Goal: Task Accomplishment & Management: Complete application form

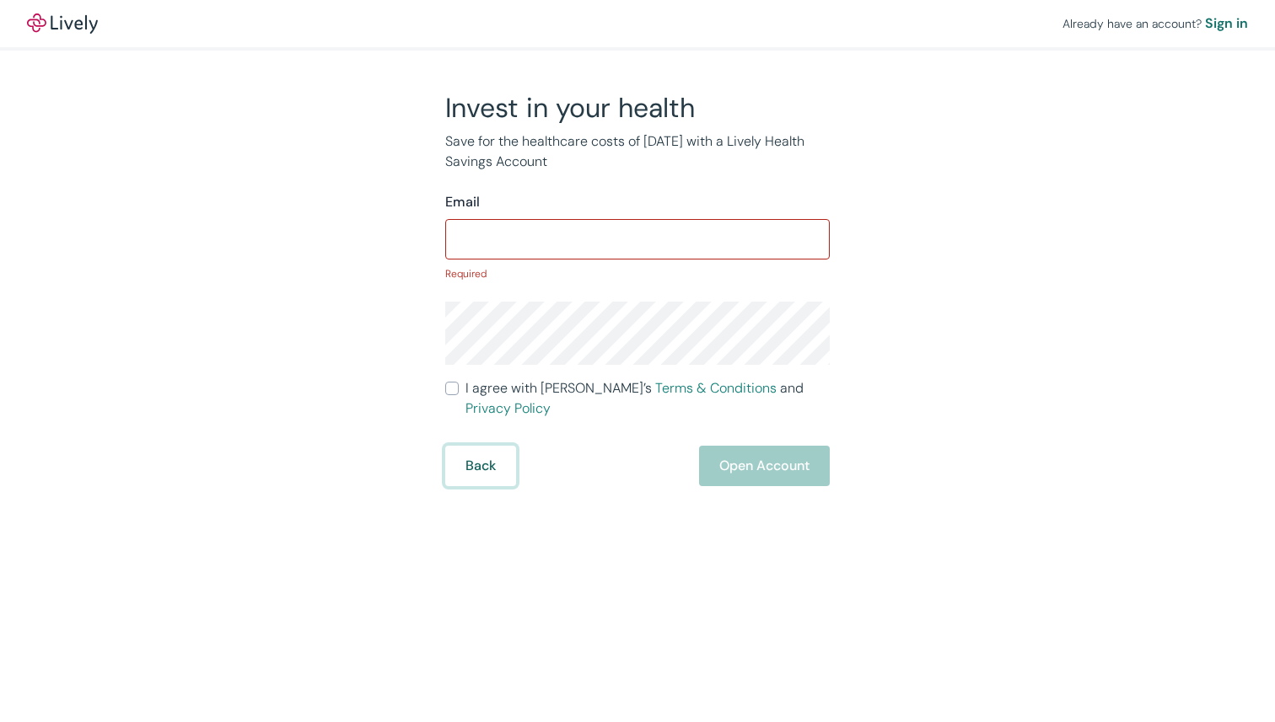
click at [484, 426] on form "Email ​ Required I agree with Lively’s Terms & Conditions and Privacy Policy Ba…" at bounding box center [637, 339] width 384 height 294
click at [479, 450] on button "Back" at bounding box center [480, 466] width 71 height 40
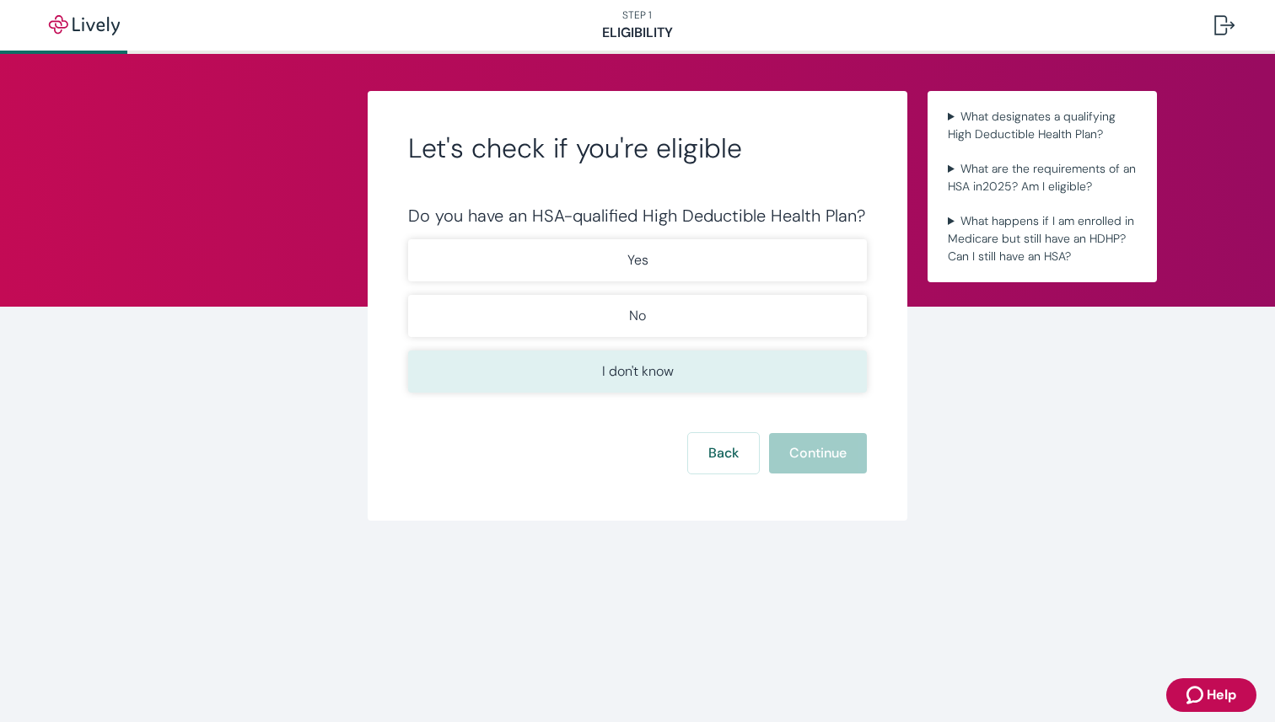
click at [649, 372] on p "I don't know" at bounding box center [638, 372] width 72 height 20
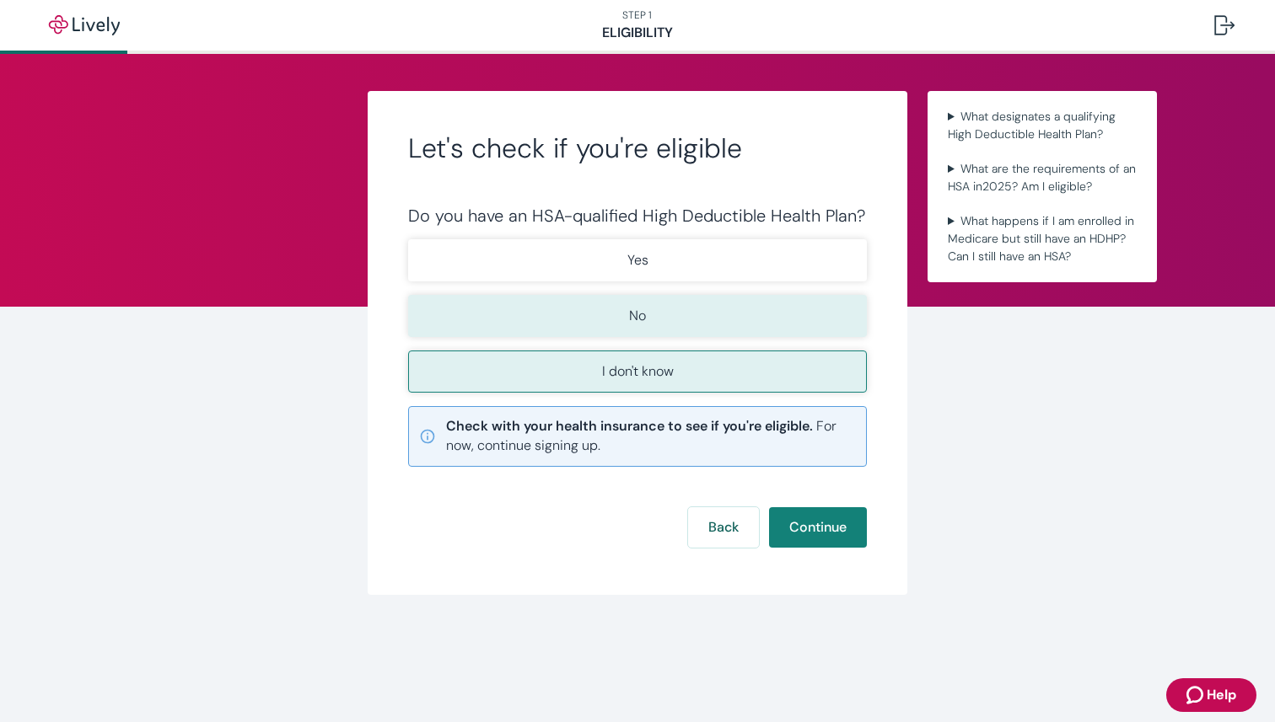
click at [670, 309] on button "No" at bounding box center [637, 316] width 459 height 42
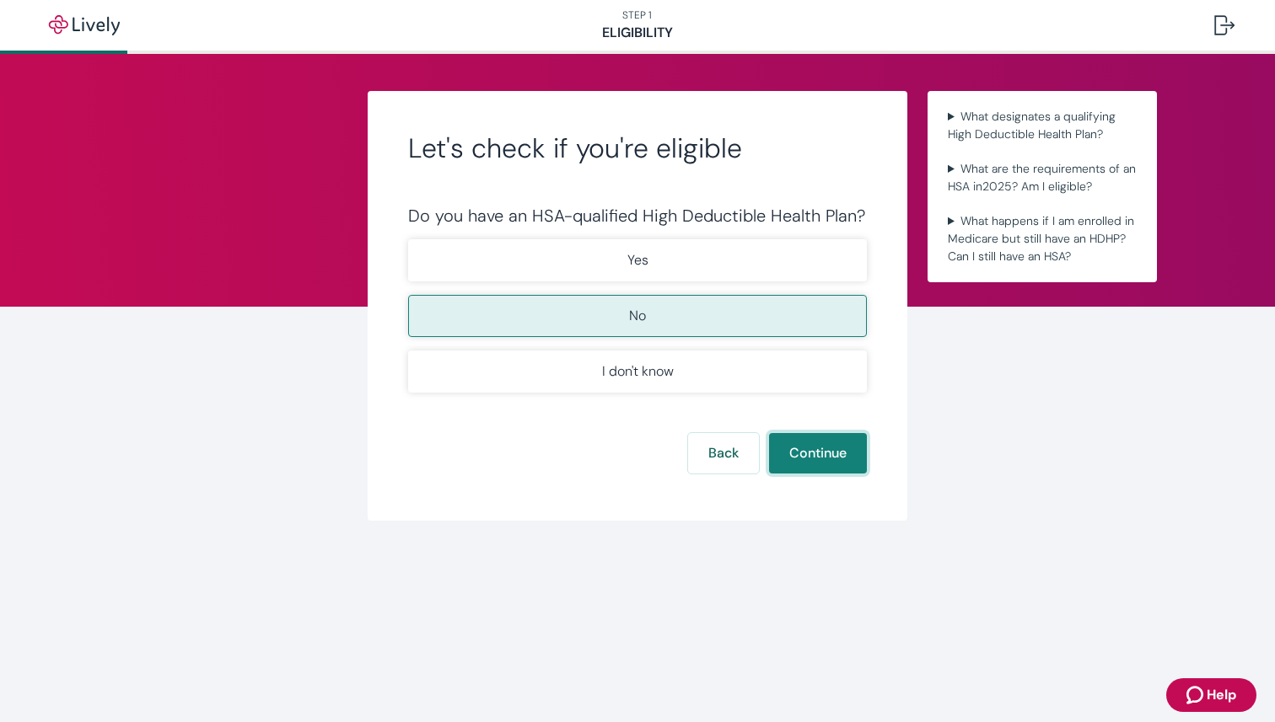
click at [825, 462] on button "Continue" at bounding box center [818, 453] width 98 height 40
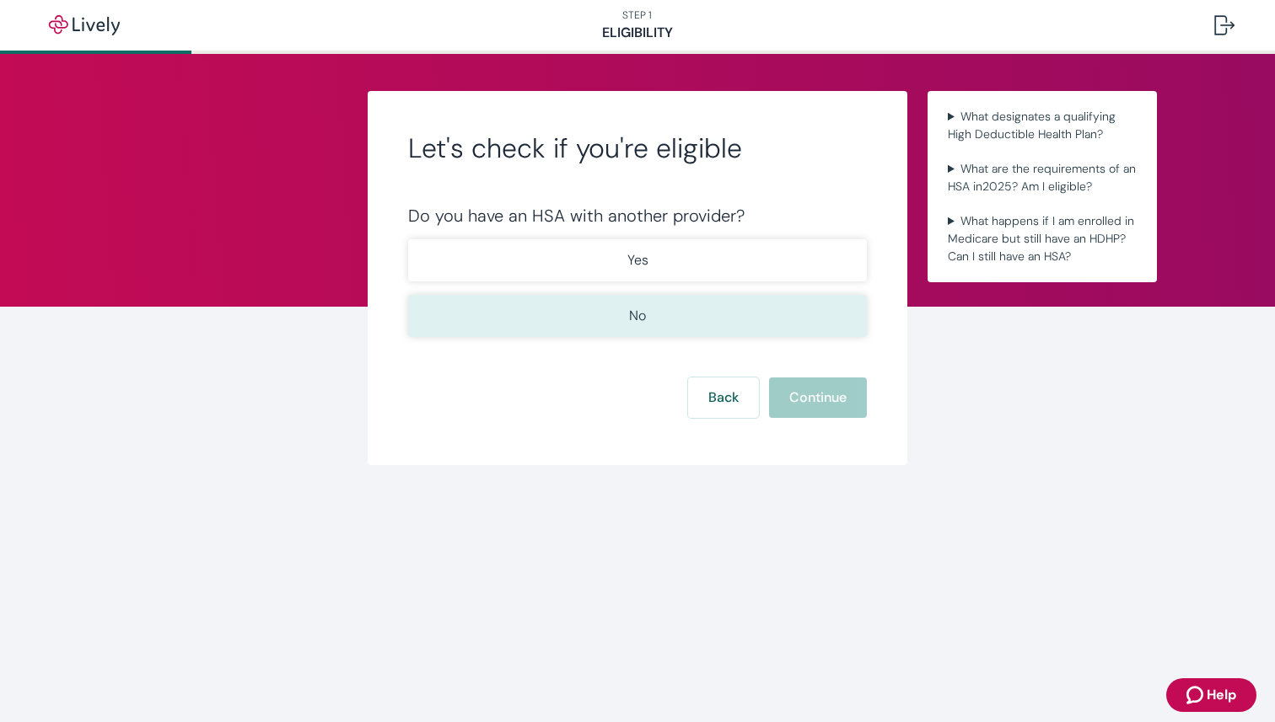
click at [581, 305] on button "No" at bounding box center [637, 316] width 459 height 42
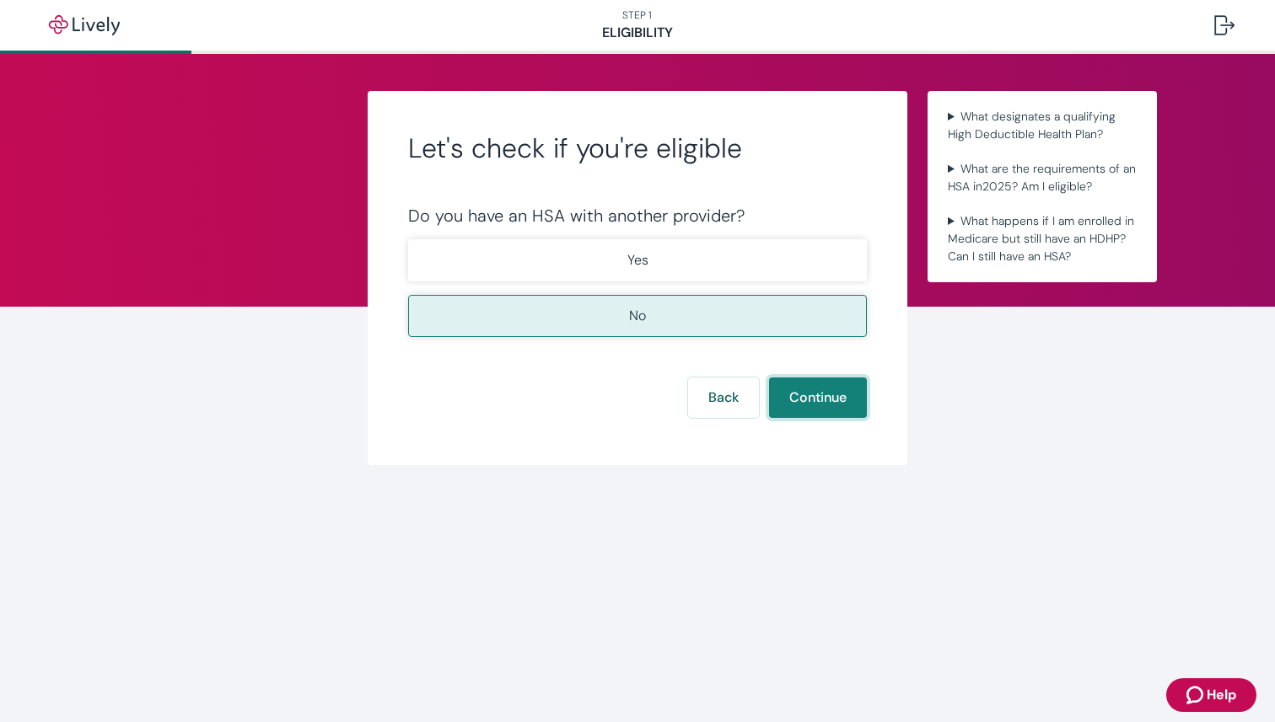
click at [812, 402] on button "Continue" at bounding box center [818, 398] width 98 height 40
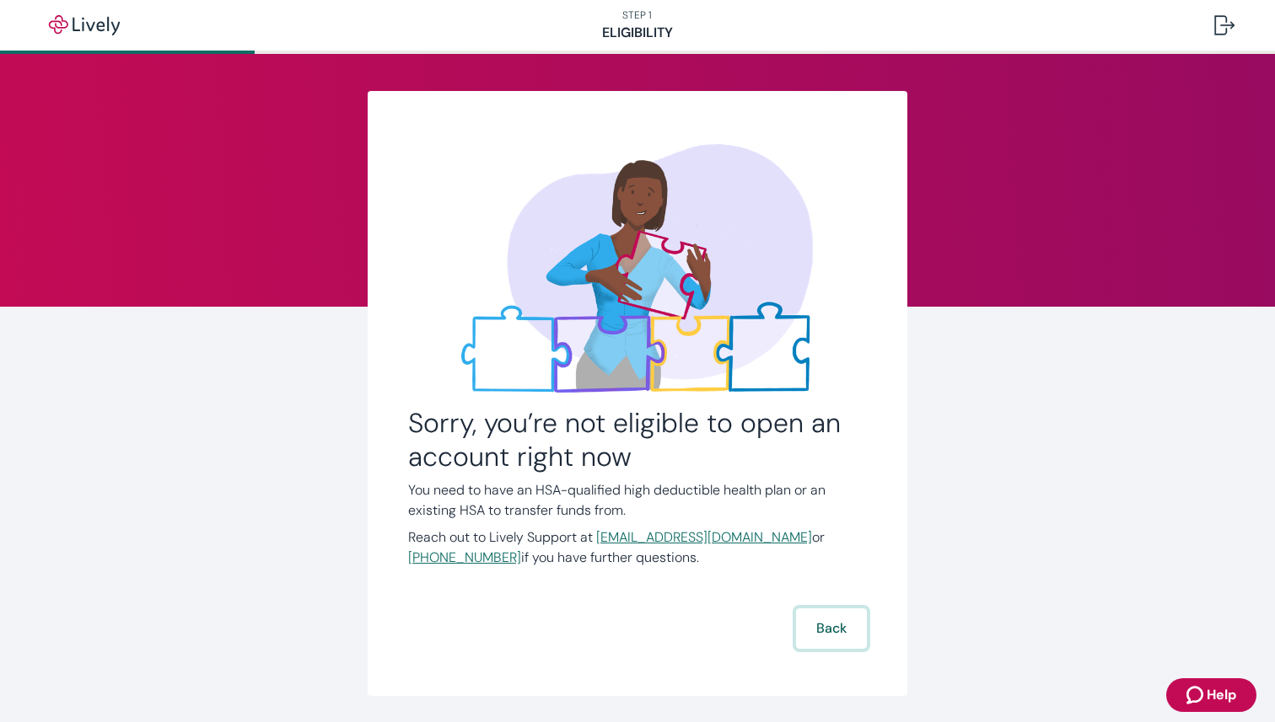
click at [829, 627] on button "Back" at bounding box center [831, 629] width 71 height 40
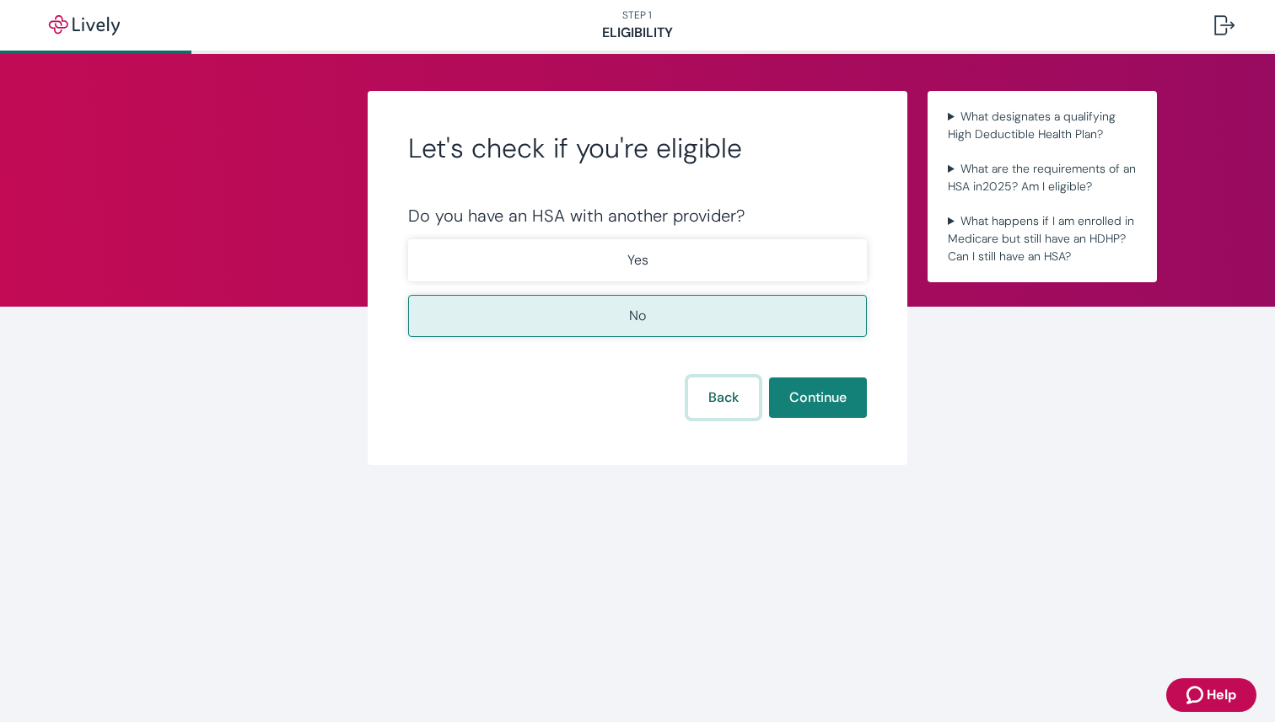
click at [710, 387] on button "Back" at bounding box center [723, 398] width 71 height 40
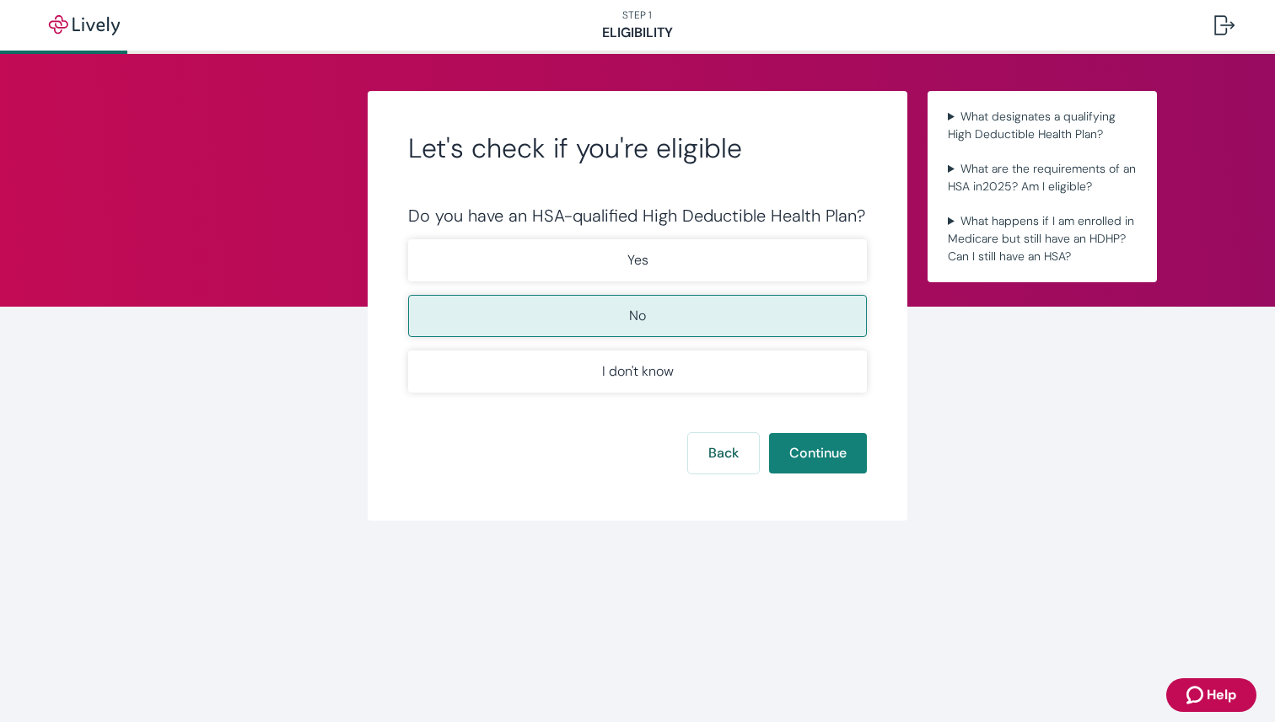
click at [625, 283] on div "Yes No I don't know" at bounding box center [637, 315] width 459 height 153
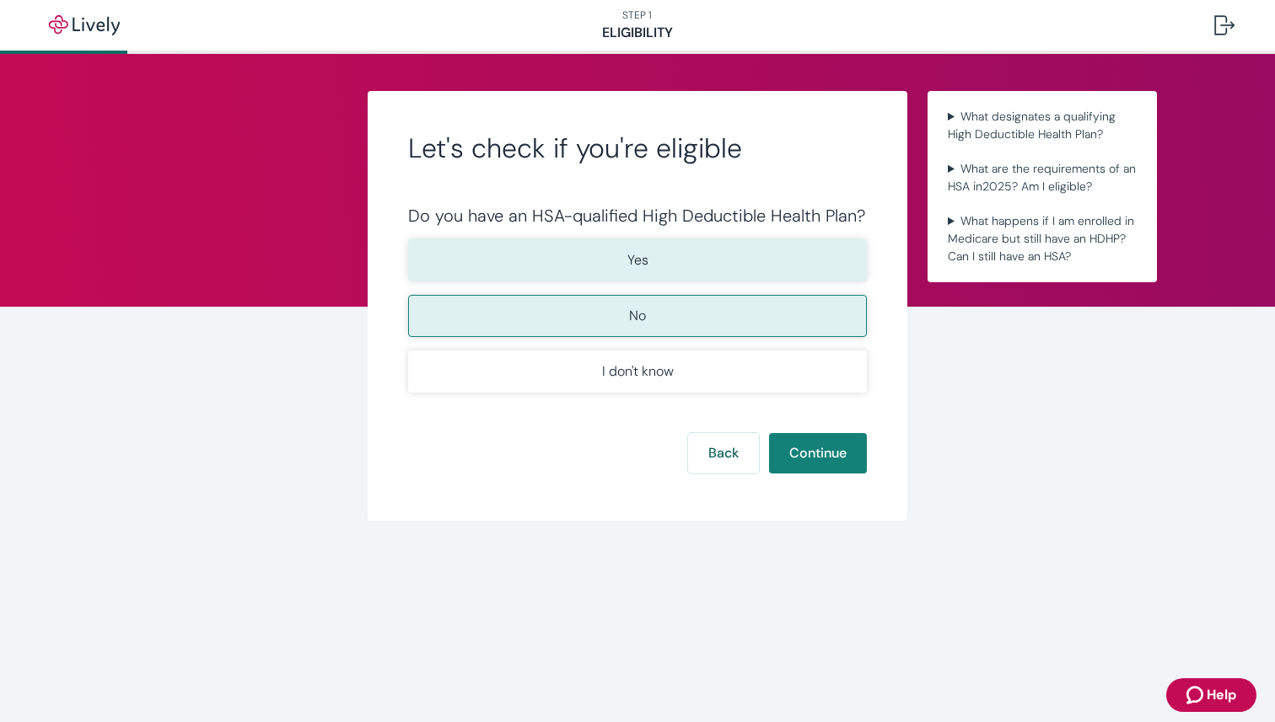
click at [625, 261] on button "Yes" at bounding box center [637, 260] width 459 height 42
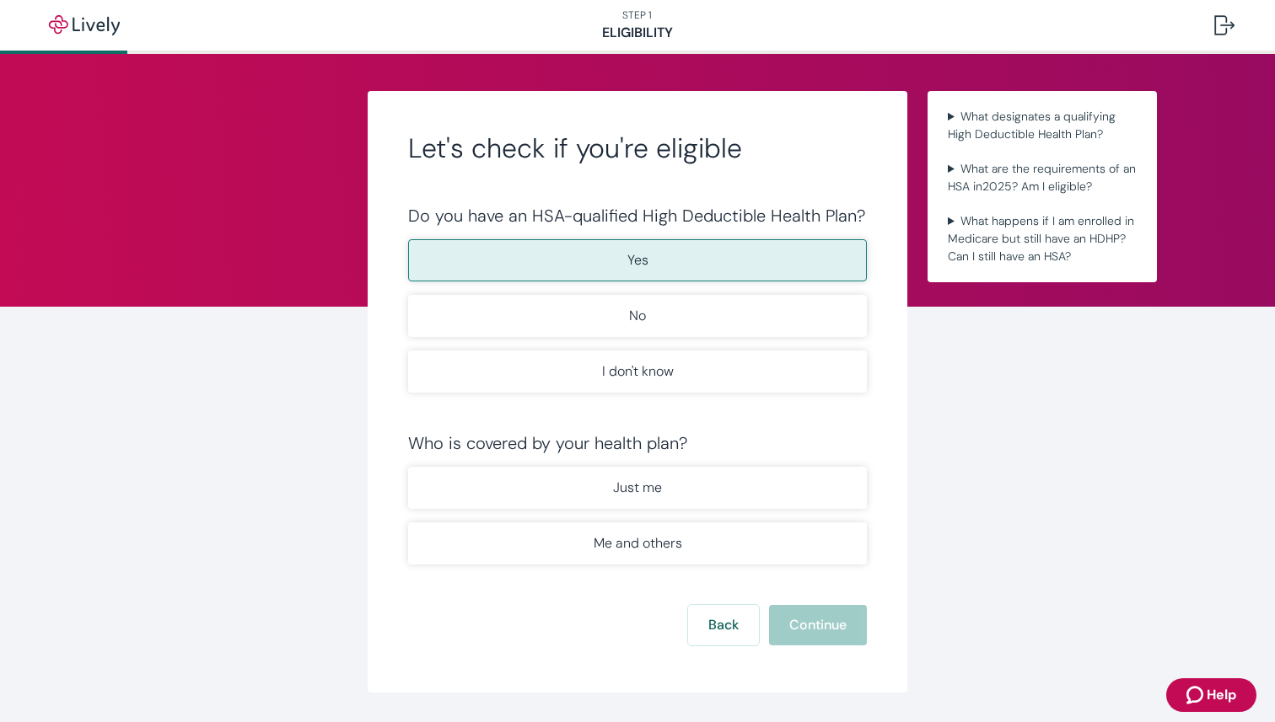
click at [704, 512] on div "Just me Me and others" at bounding box center [637, 516] width 459 height 98
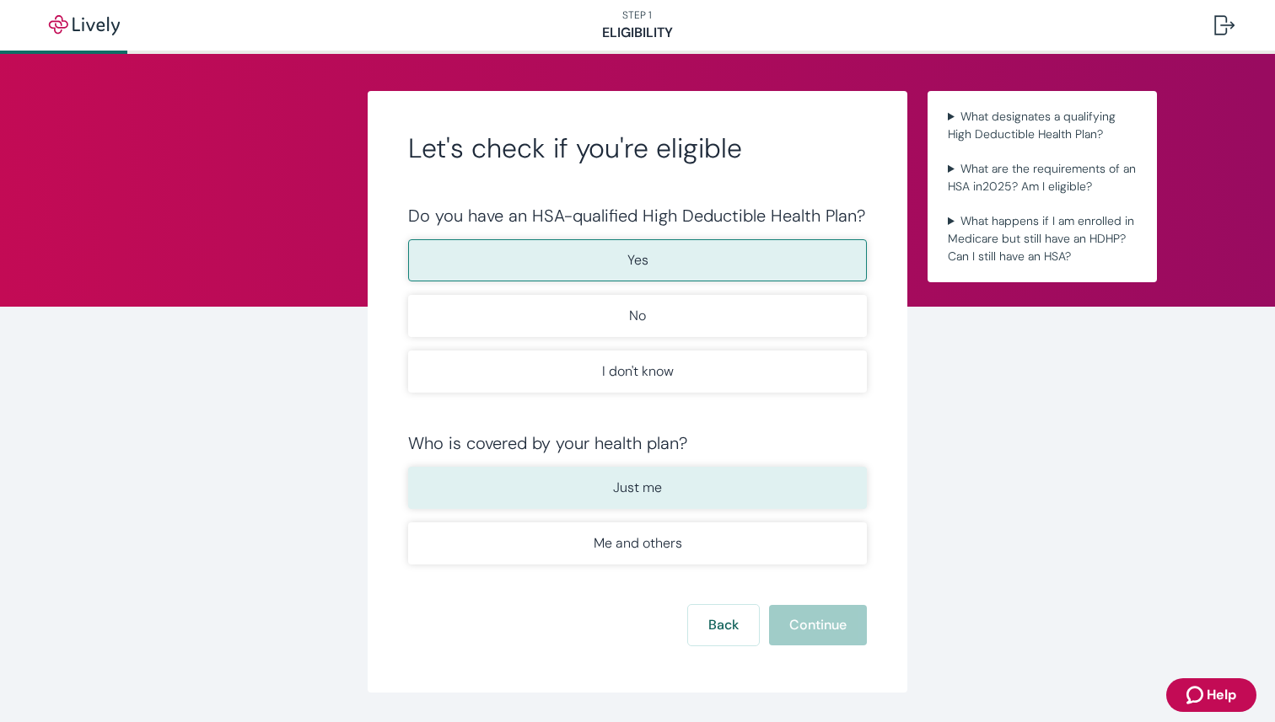
click at [701, 502] on button "Just me" at bounding box center [637, 488] width 459 height 42
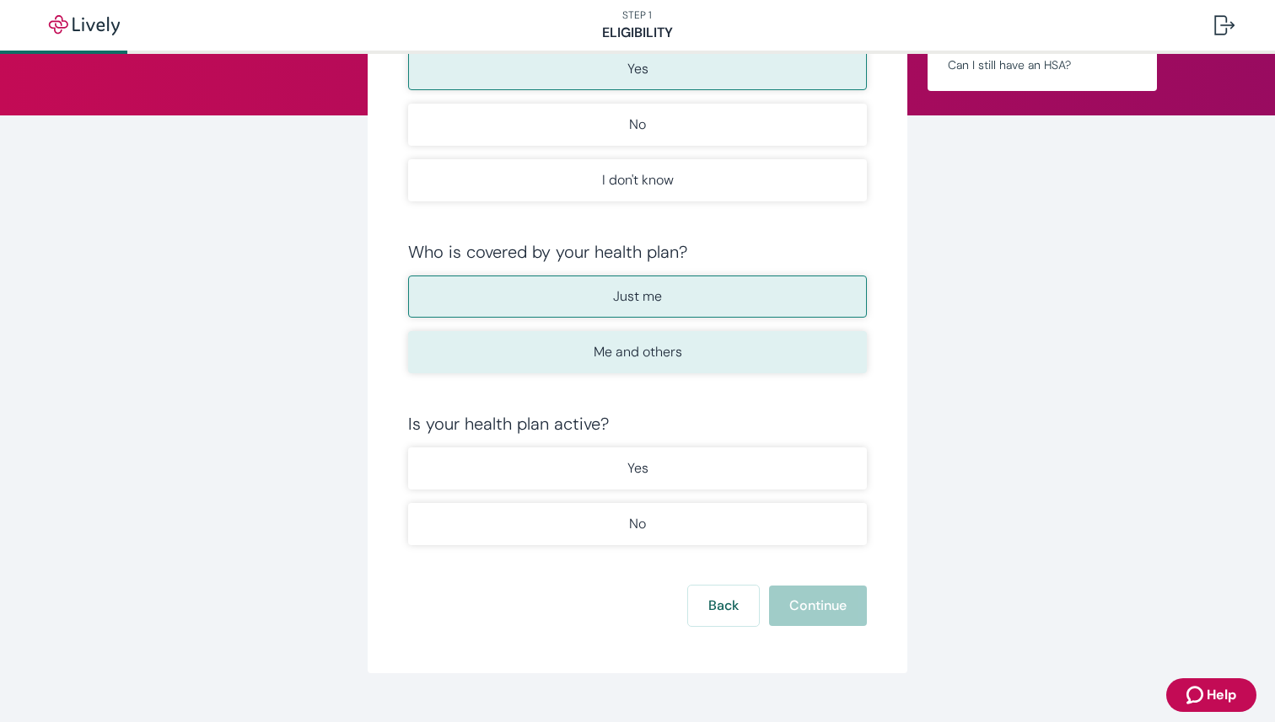
scroll to position [223, 0]
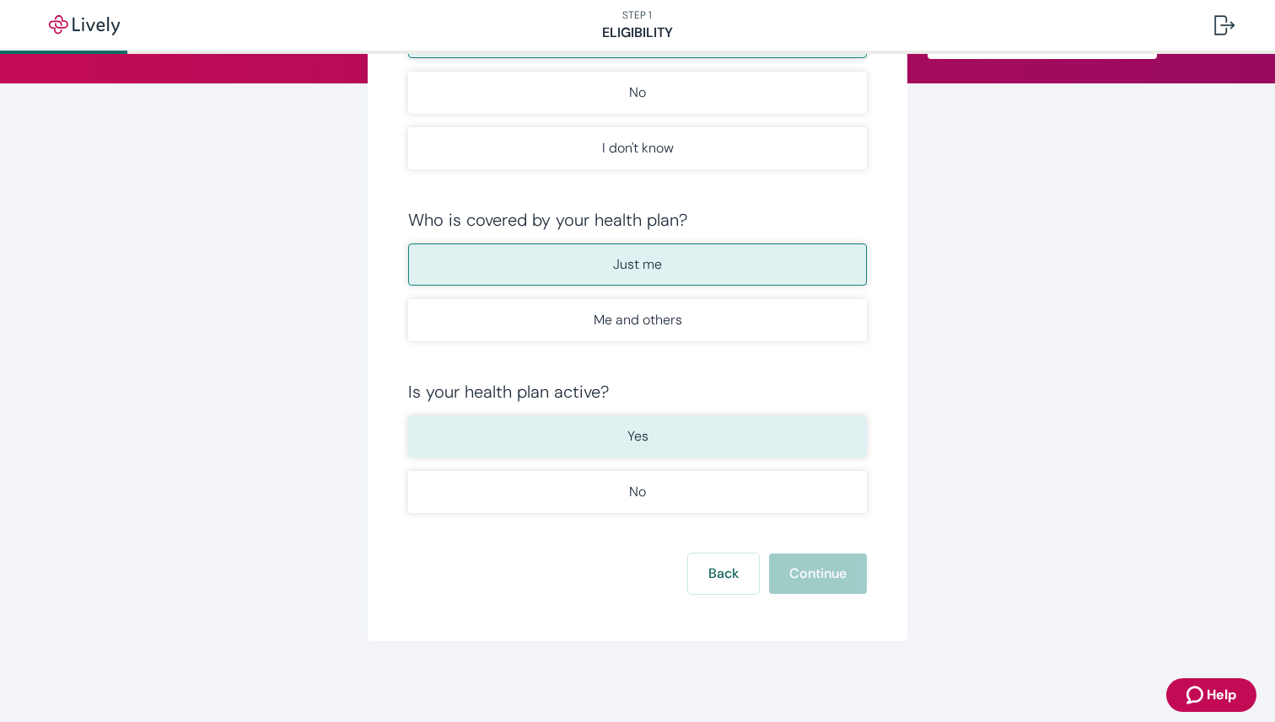
click at [702, 423] on button "Yes" at bounding box center [637, 437] width 459 height 42
click at [811, 566] on button "Continue" at bounding box center [818, 574] width 98 height 40
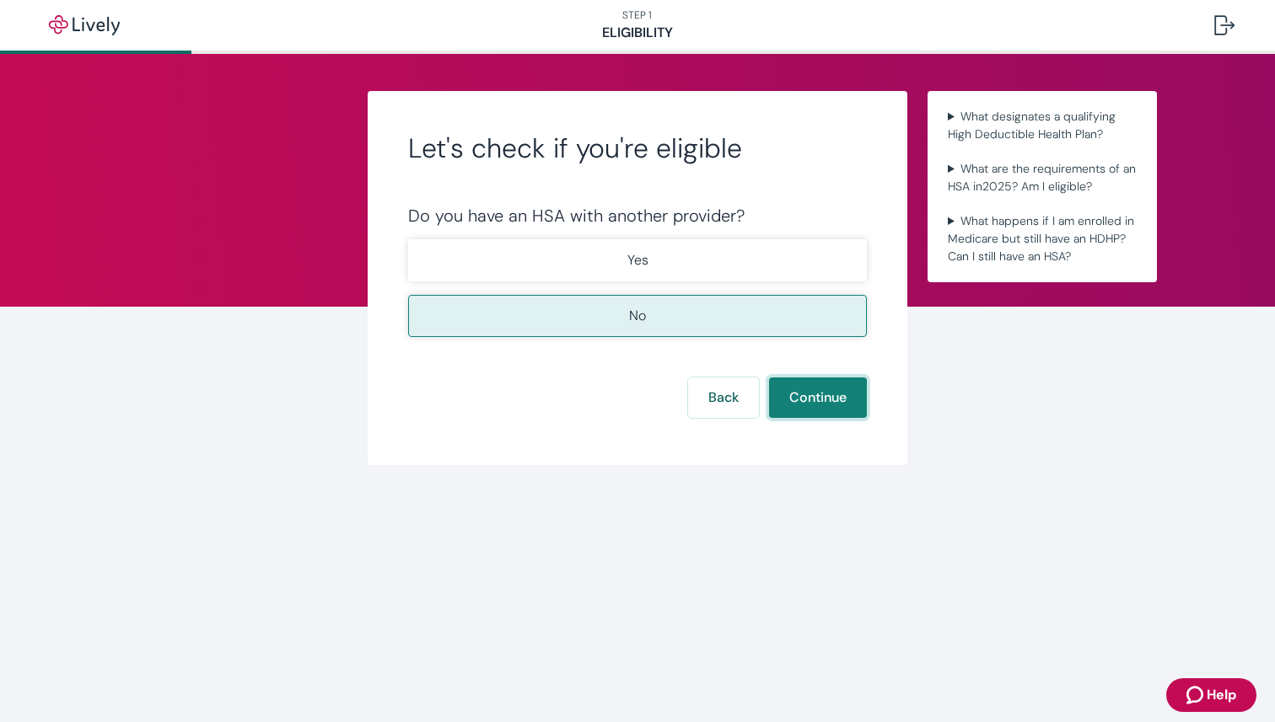
click at [813, 395] on button "Continue" at bounding box center [818, 398] width 98 height 40
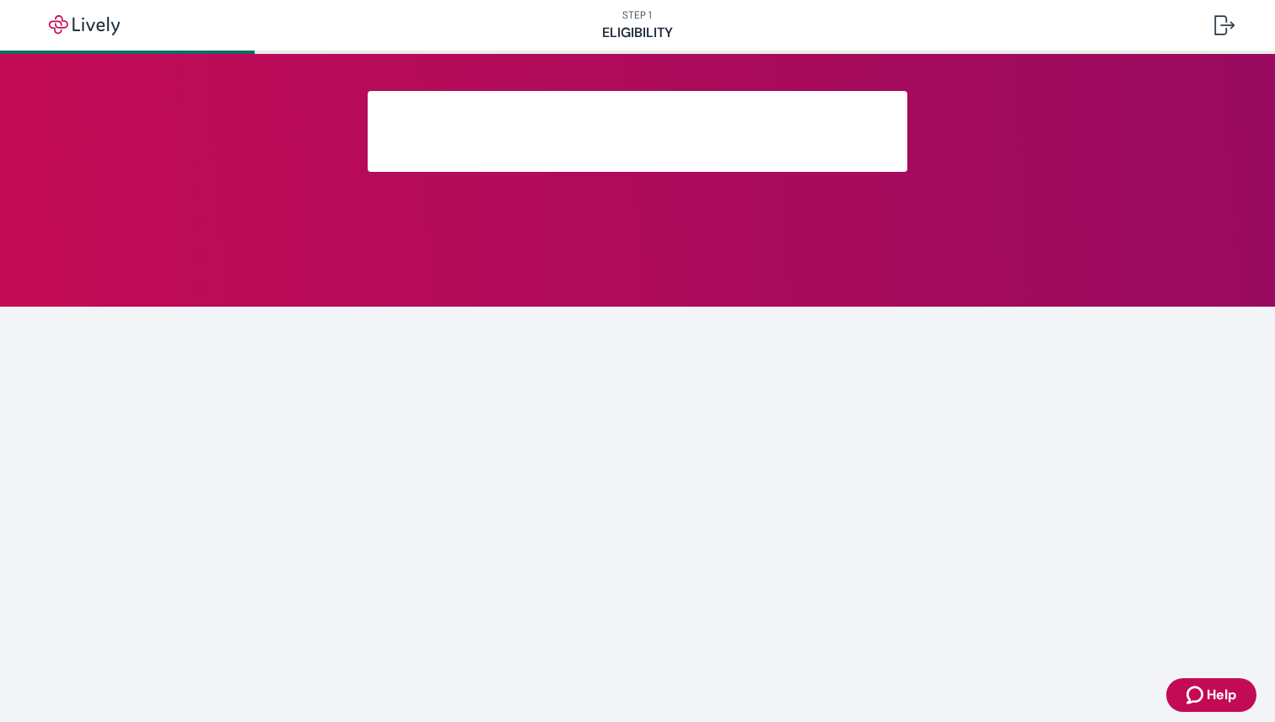
scroll to position [178, 0]
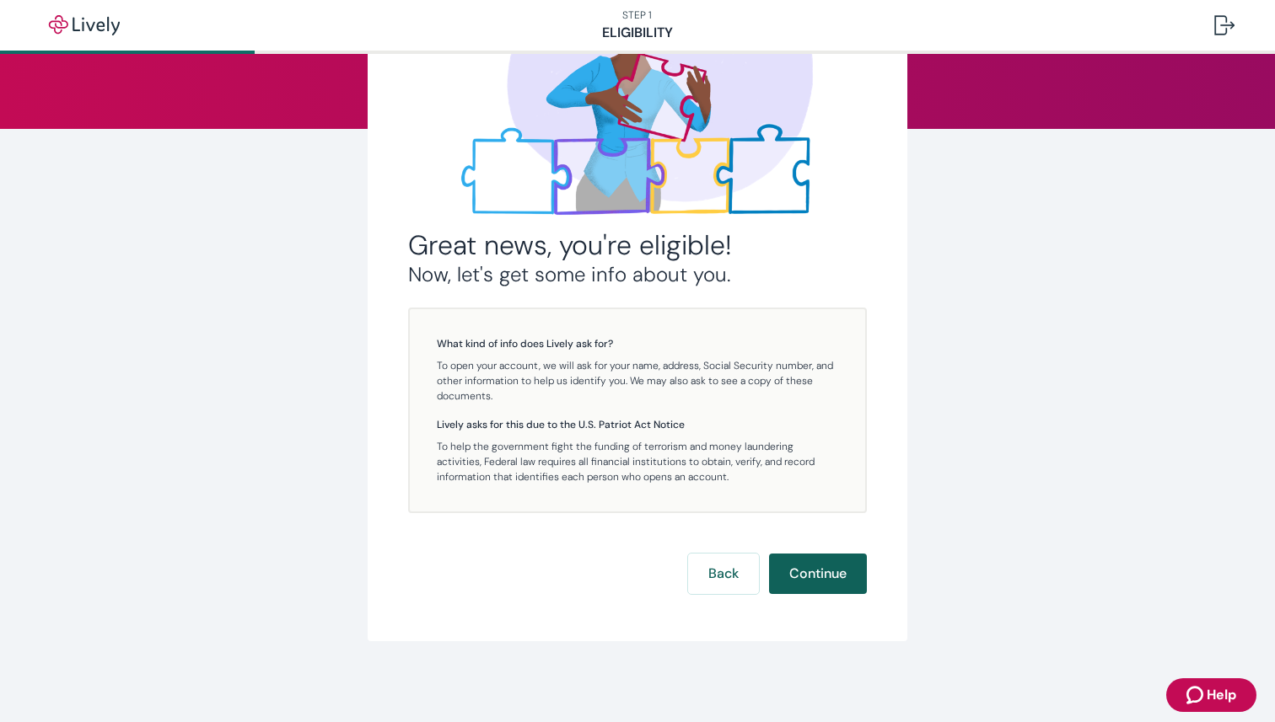
click at [816, 570] on button "Continue" at bounding box center [818, 574] width 98 height 40
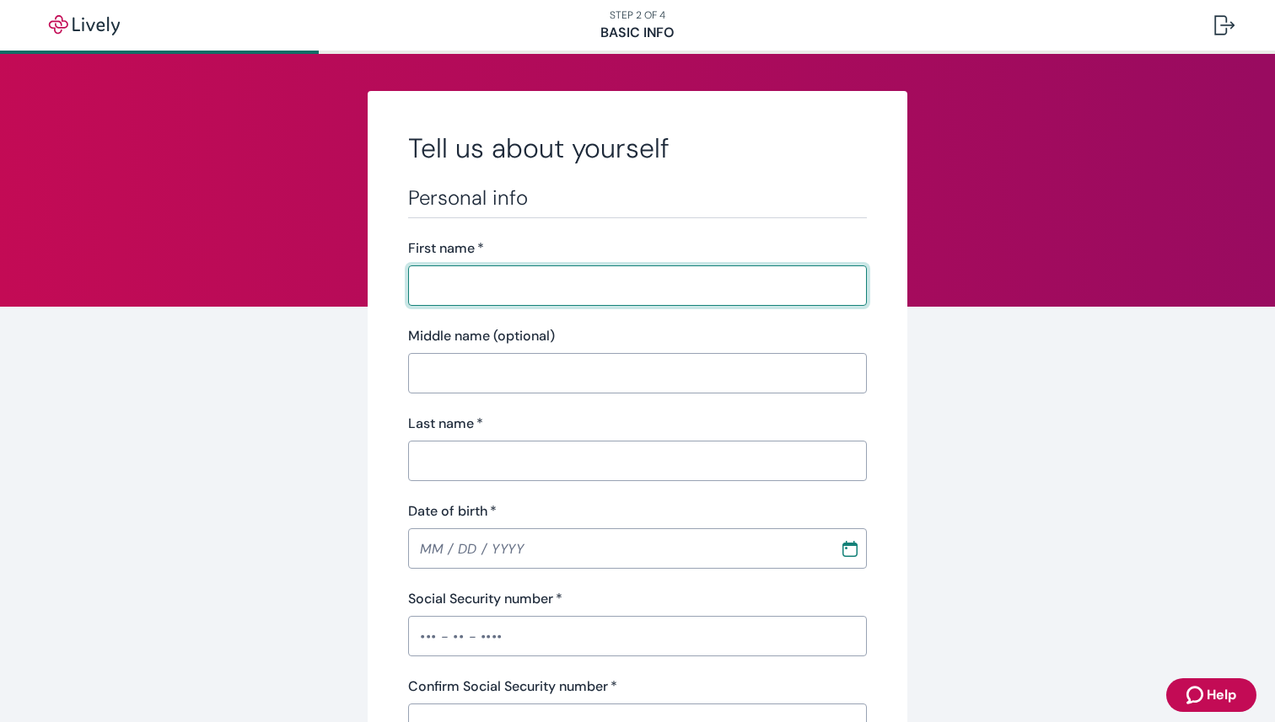
type input "Anna"
type input "Ruhl"
type input "13472 National Rd"
type input "Thornville"
type input "string:OH"
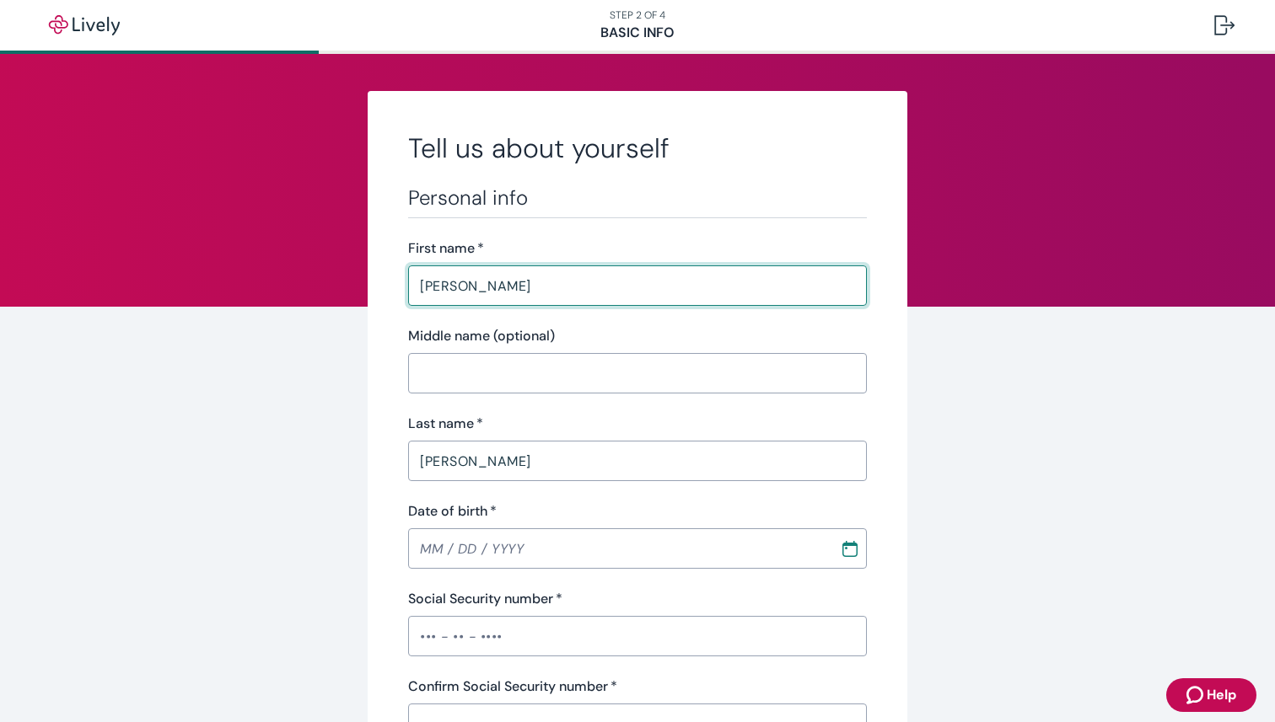
type input "43076"
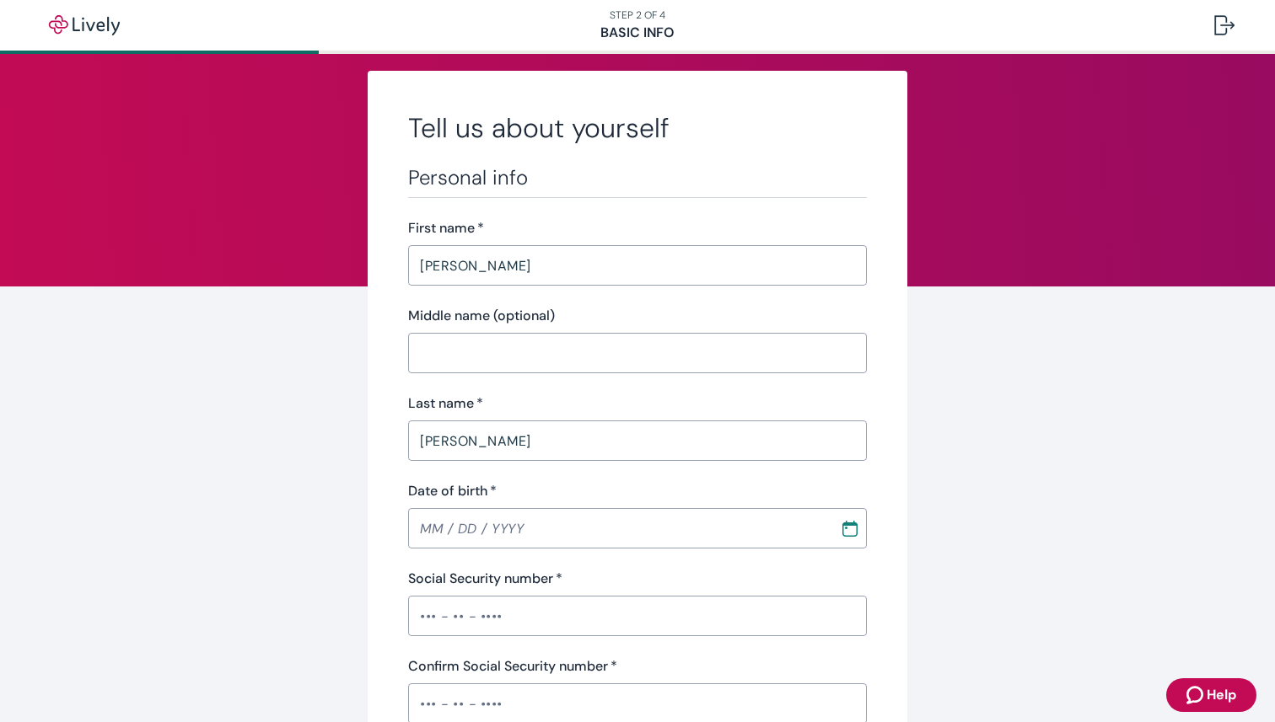
scroll to position [6, 0]
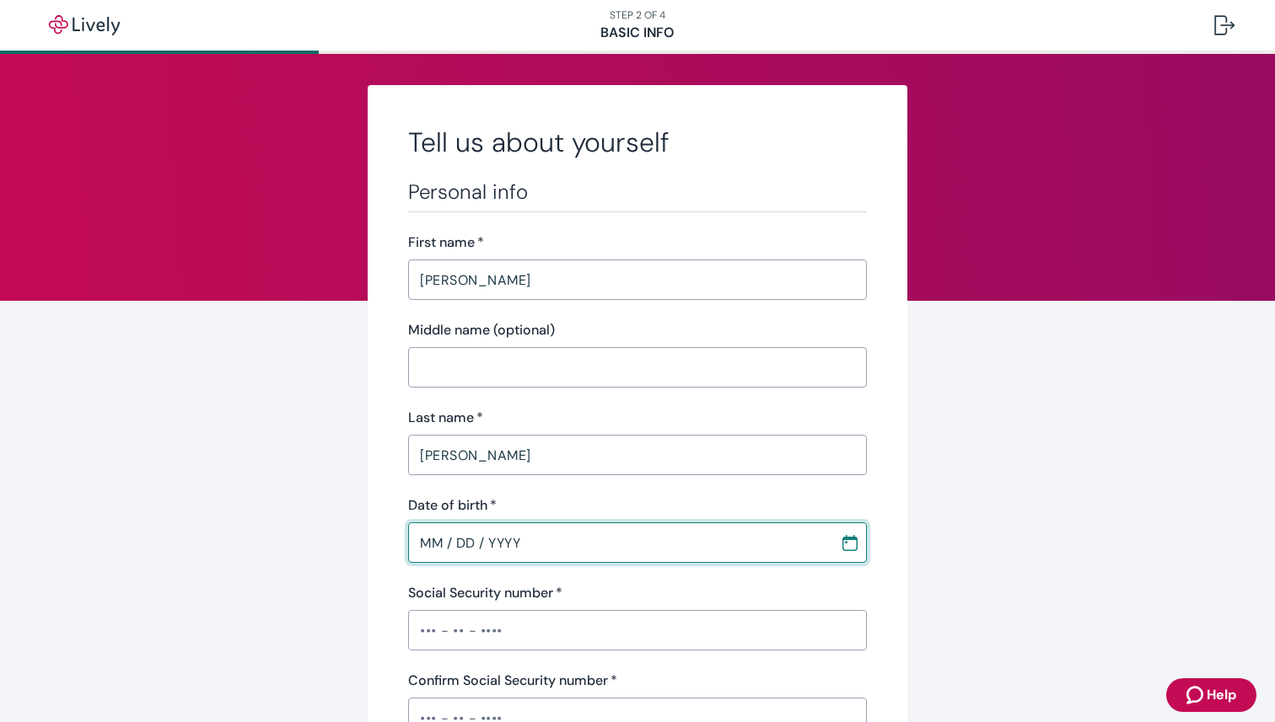
click at [429, 532] on input "MM / DD / YYYY" at bounding box center [618, 543] width 420 height 34
type input "04 / 20 / 1995"
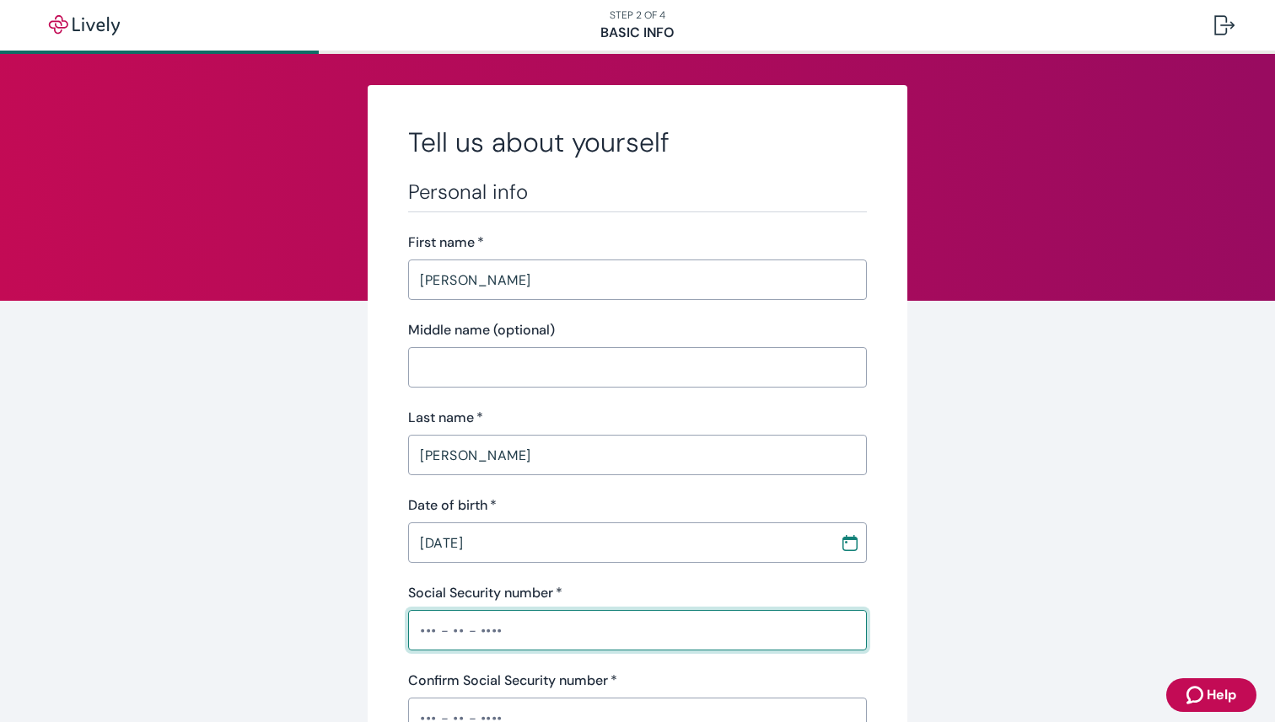
click at [420, 632] on input "Social Security number   *" at bounding box center [637, 631] width 459 height 34
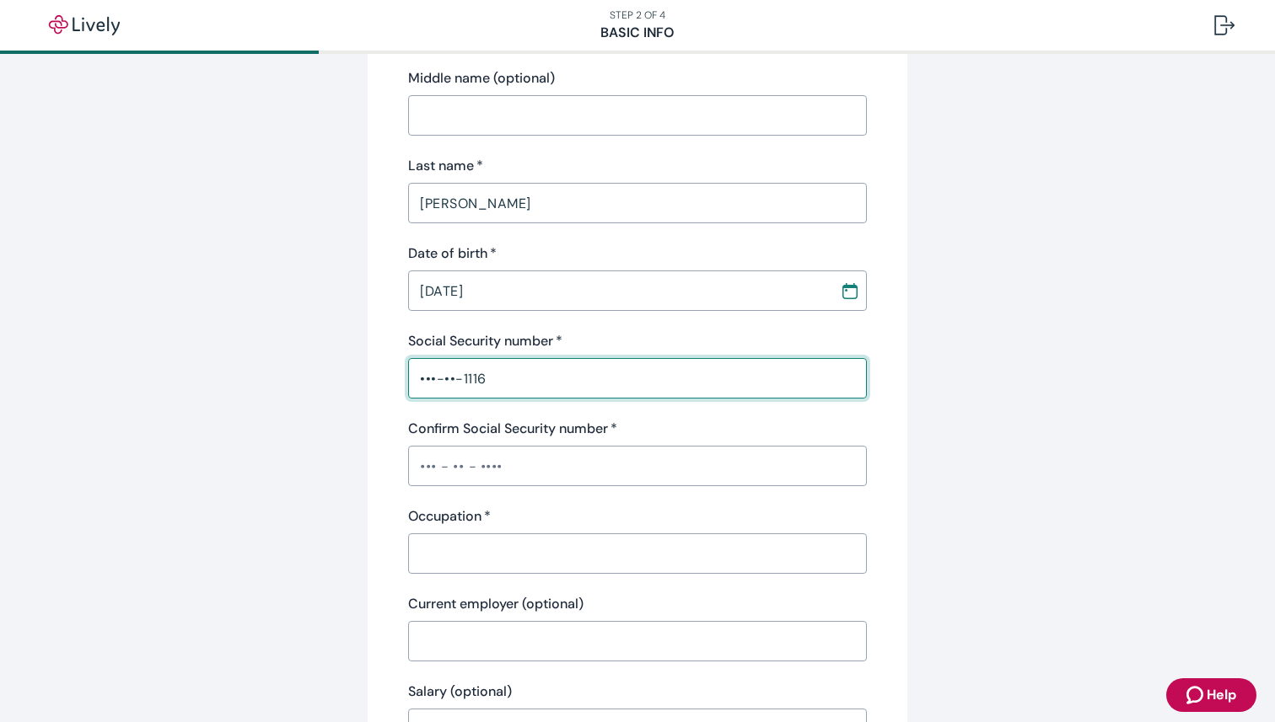
scroll to position [491, 0]
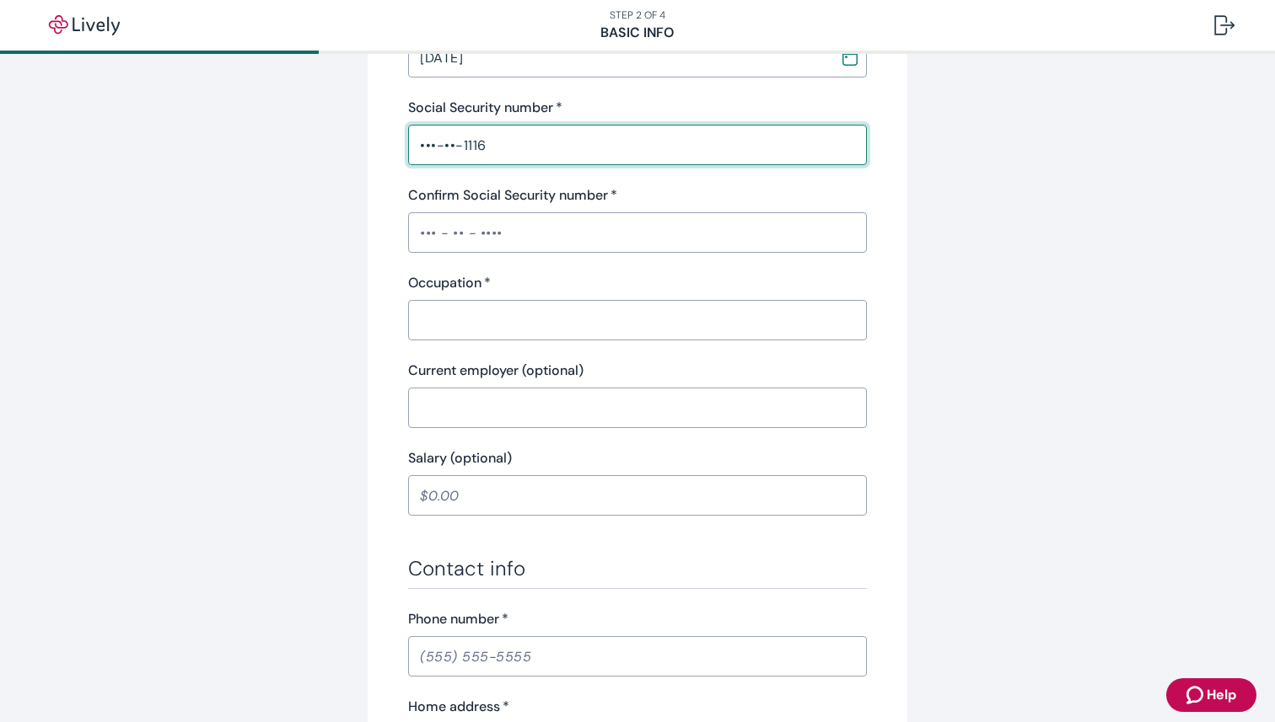
type input "•••-••-1116"
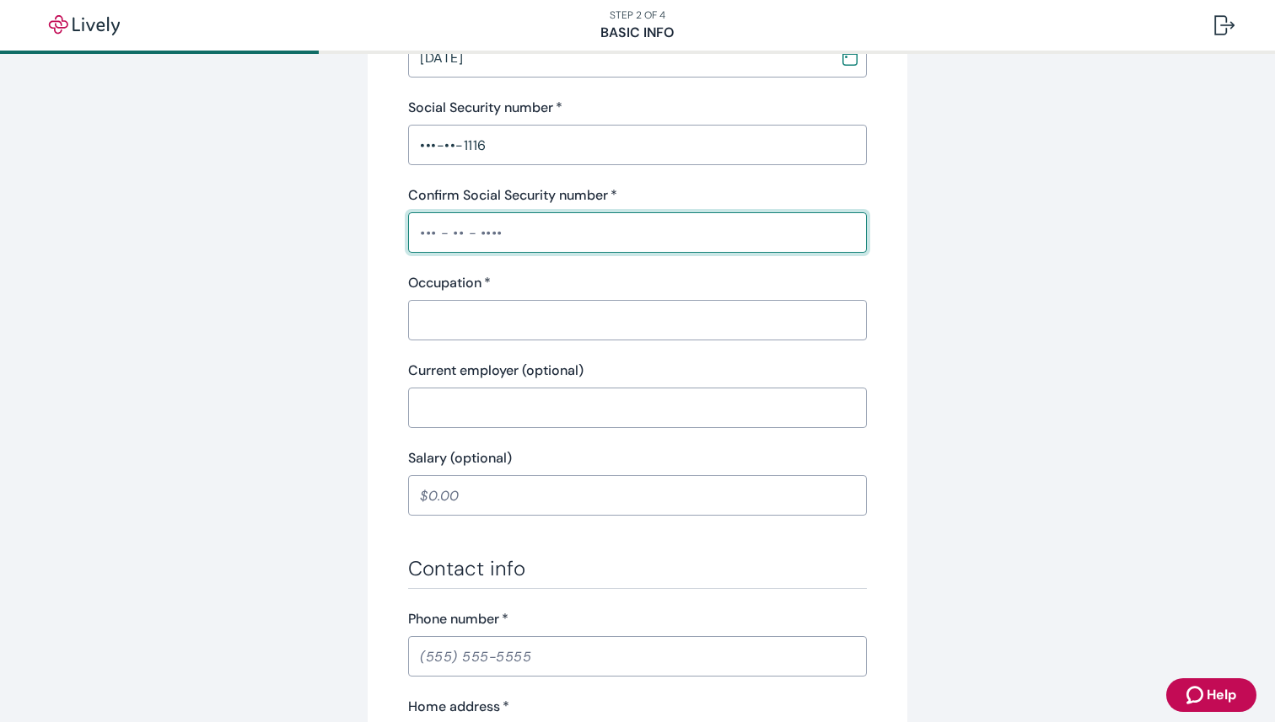
click at [415, 229] on input "Confirm Social Security number   *" at bounding box center [637, 233] width 459 height 34
type input "•••-••-1116"
click at [443, 329] on input "Occupation   *" at bounding box center [637, 320] width 459 height 34
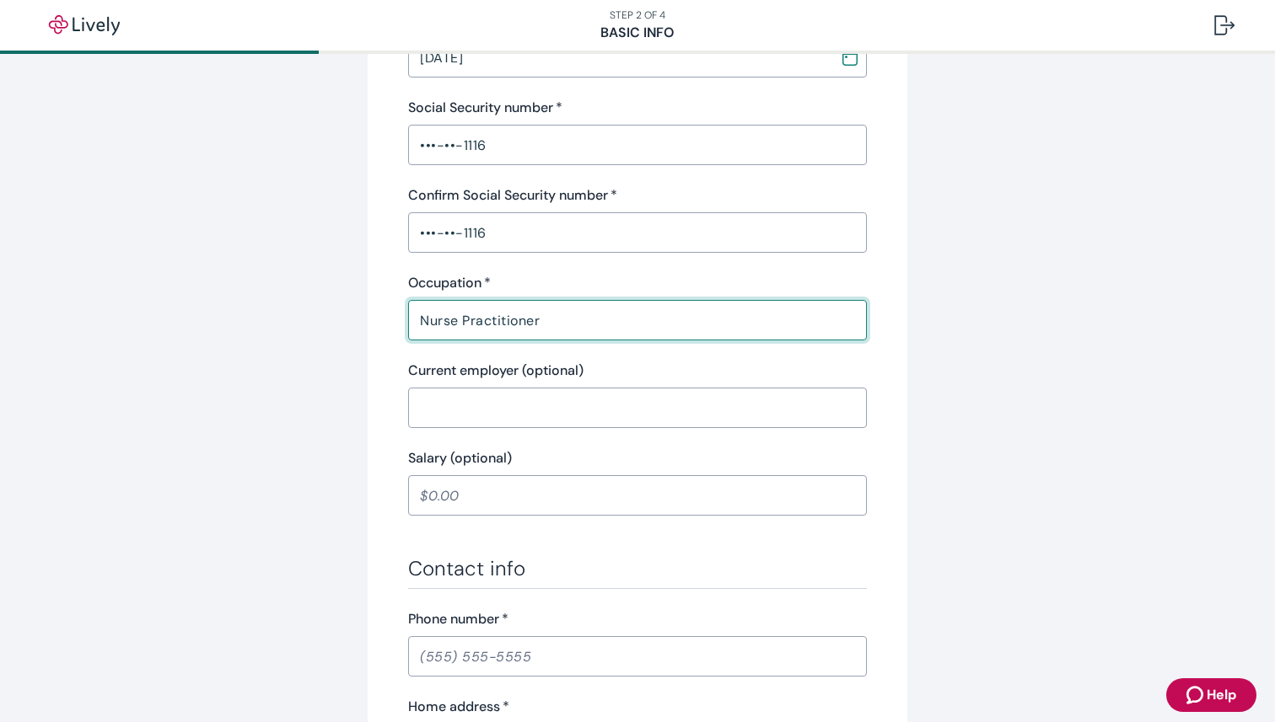
type input "Nurse Practitioner"
click at [455, 422] on input "Current employer (optional)" at bounding box center [637, 408] width 459 height 34
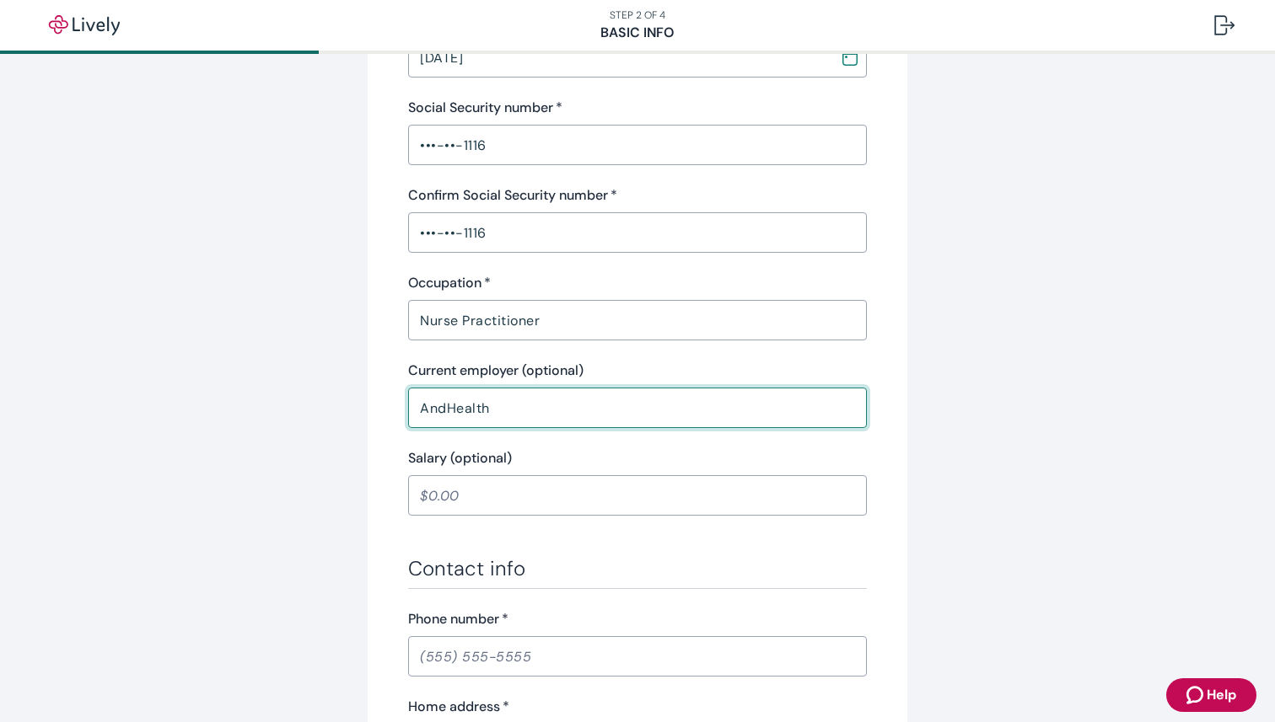
type input "AndHealth"
click at [427, 498] on input "Salary (optional)" at bounding box center [637, 496] width 459 height 34
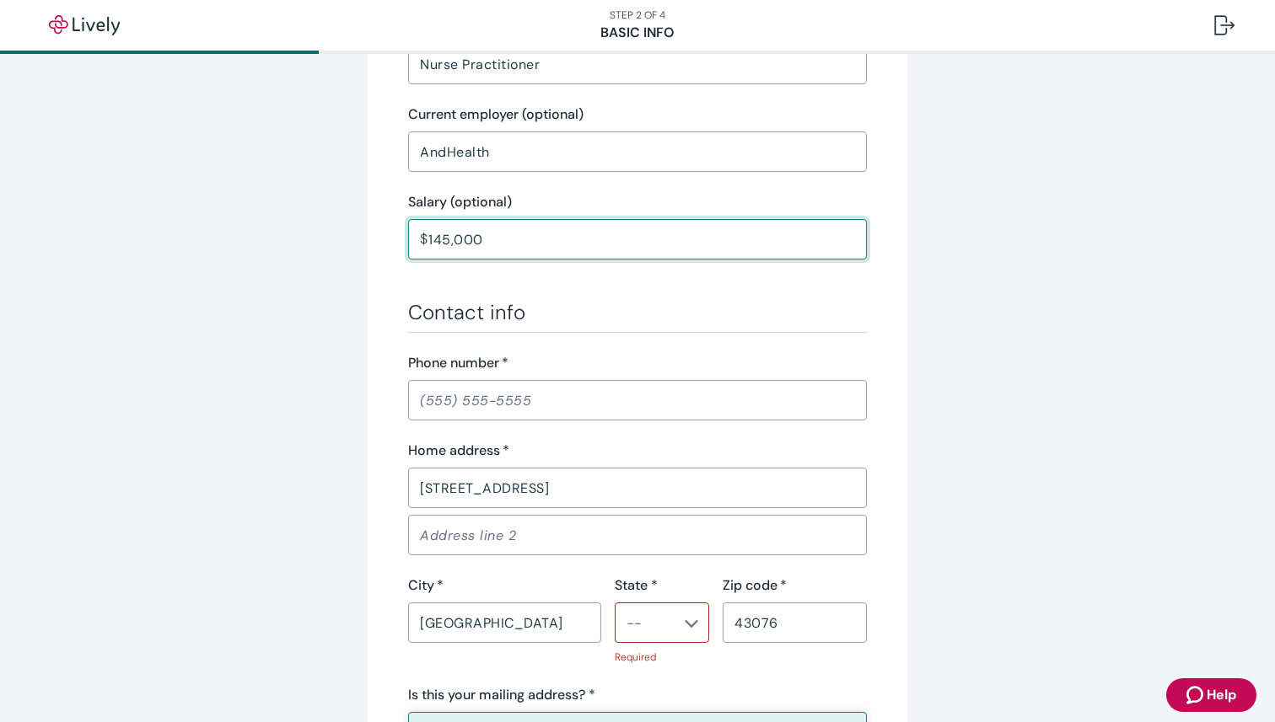
scroll to position [874, 0]
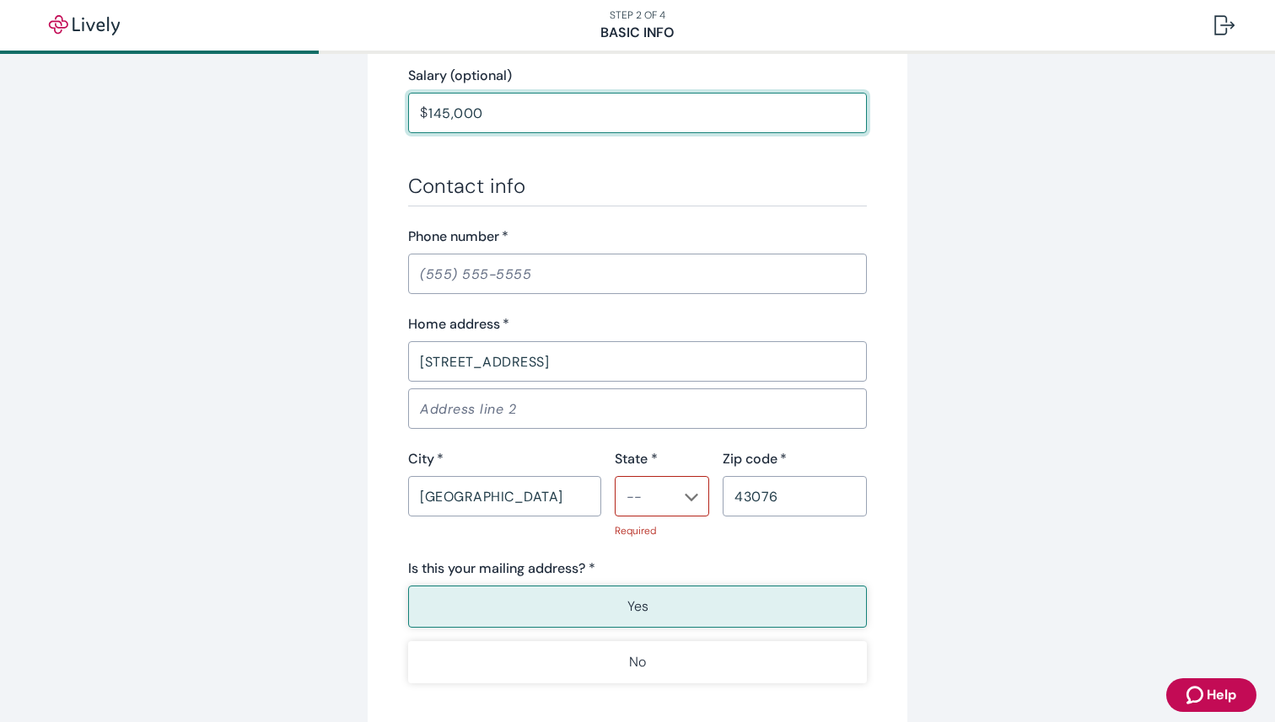
type input "145,000.00"
click at [427, 265] on input "Phone number   *" at bounding box center [637, 274] width 459 height 34
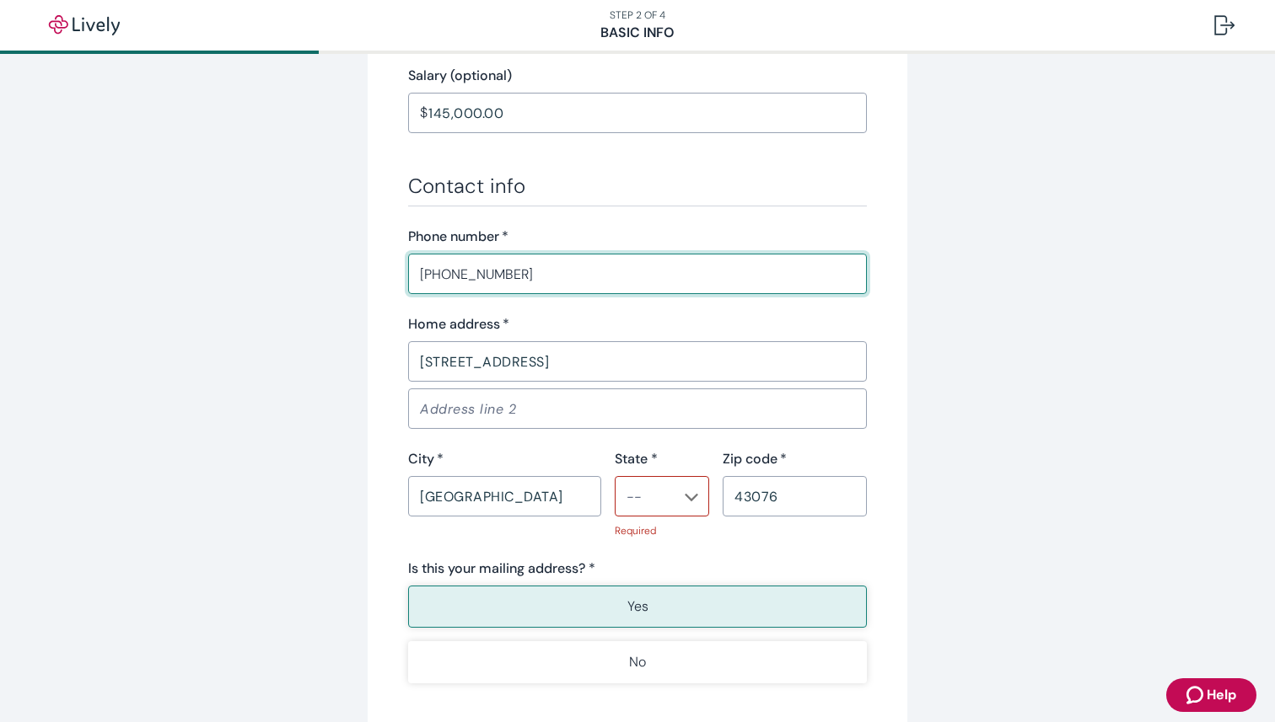
type input "(614) 288-6646"
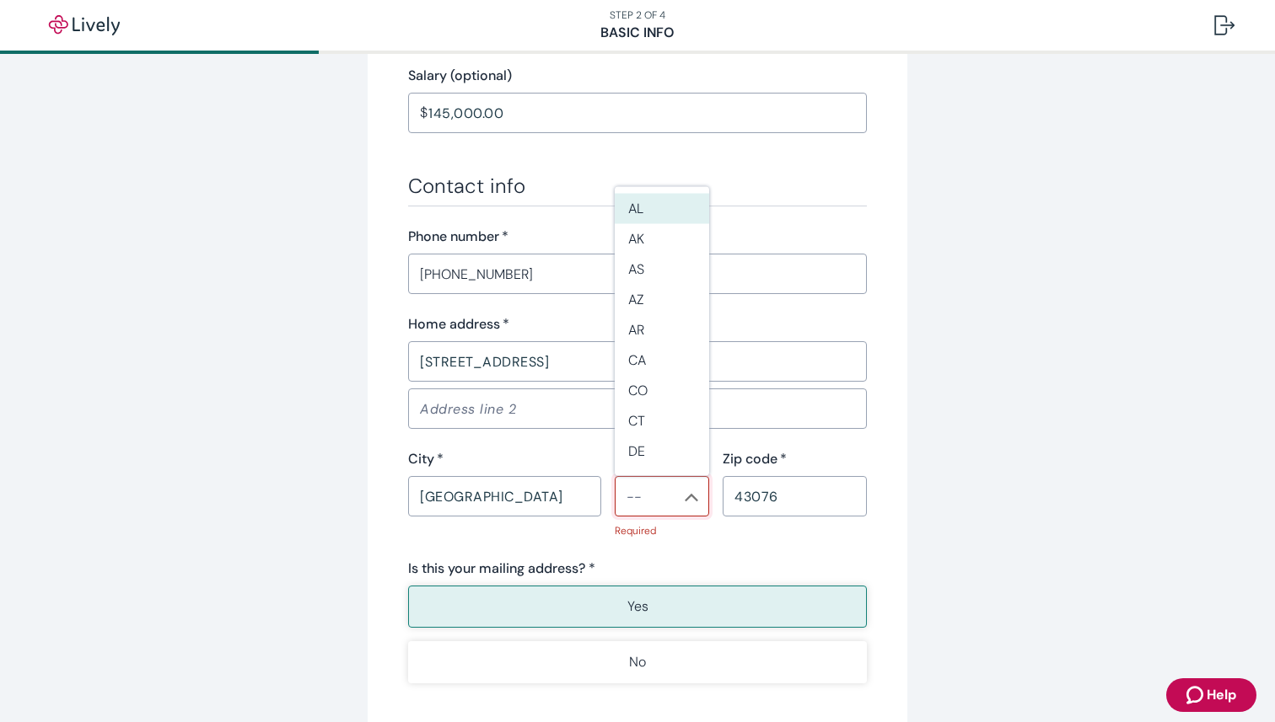
click at [668, 496] on input "State *" at bounding box center [648, 497] width 56 height 24
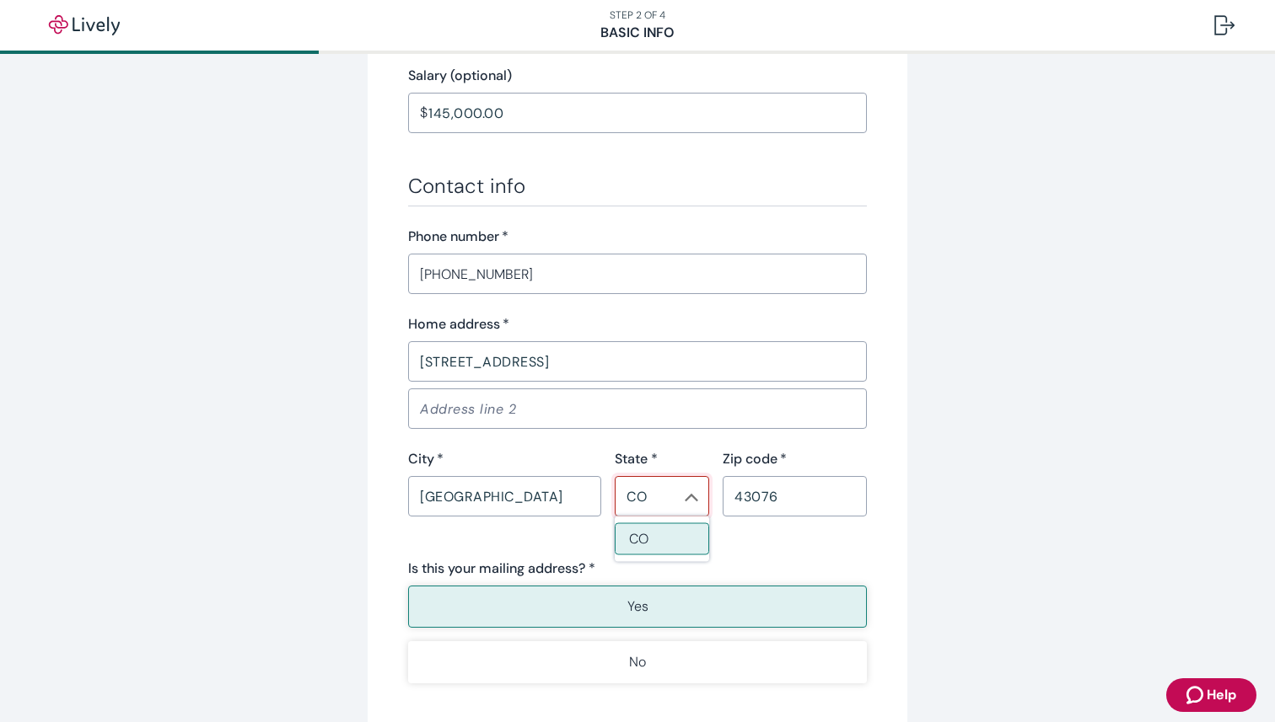
type input "C"
click at [652, 601] on li "OH" at bounding box center [662, 601] width 94 height 30
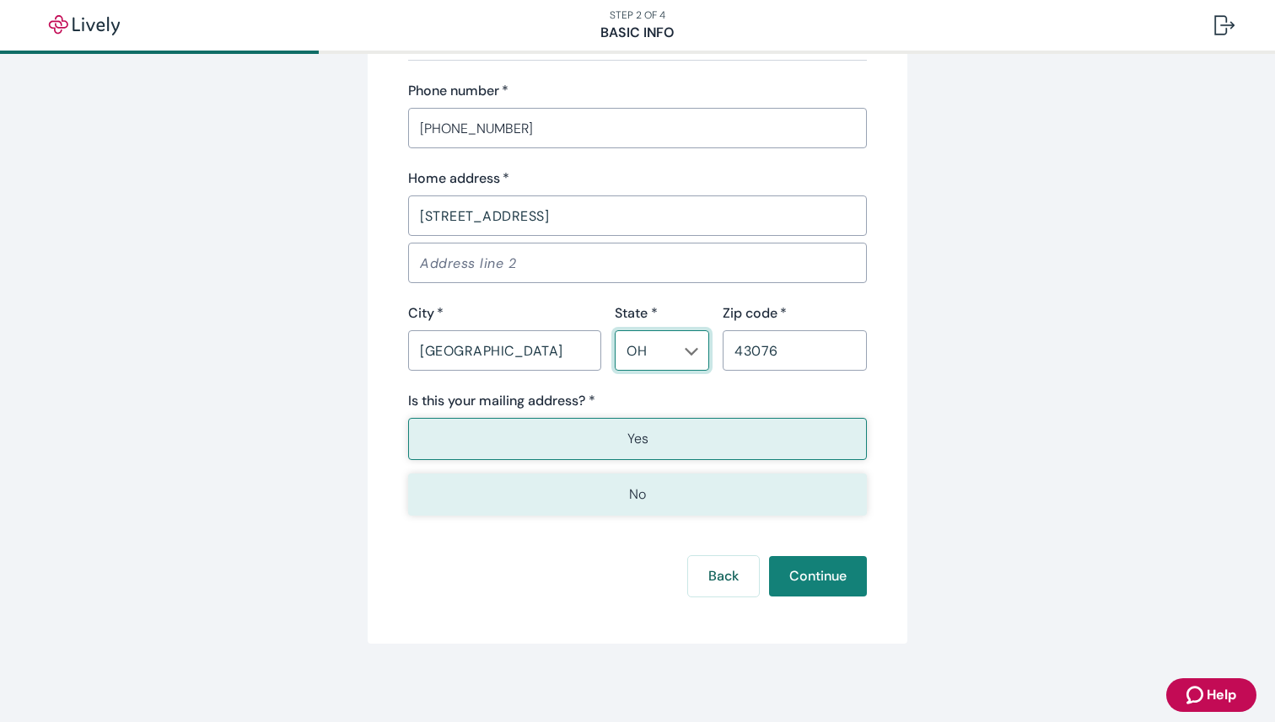
scroll to position [1023, 0]
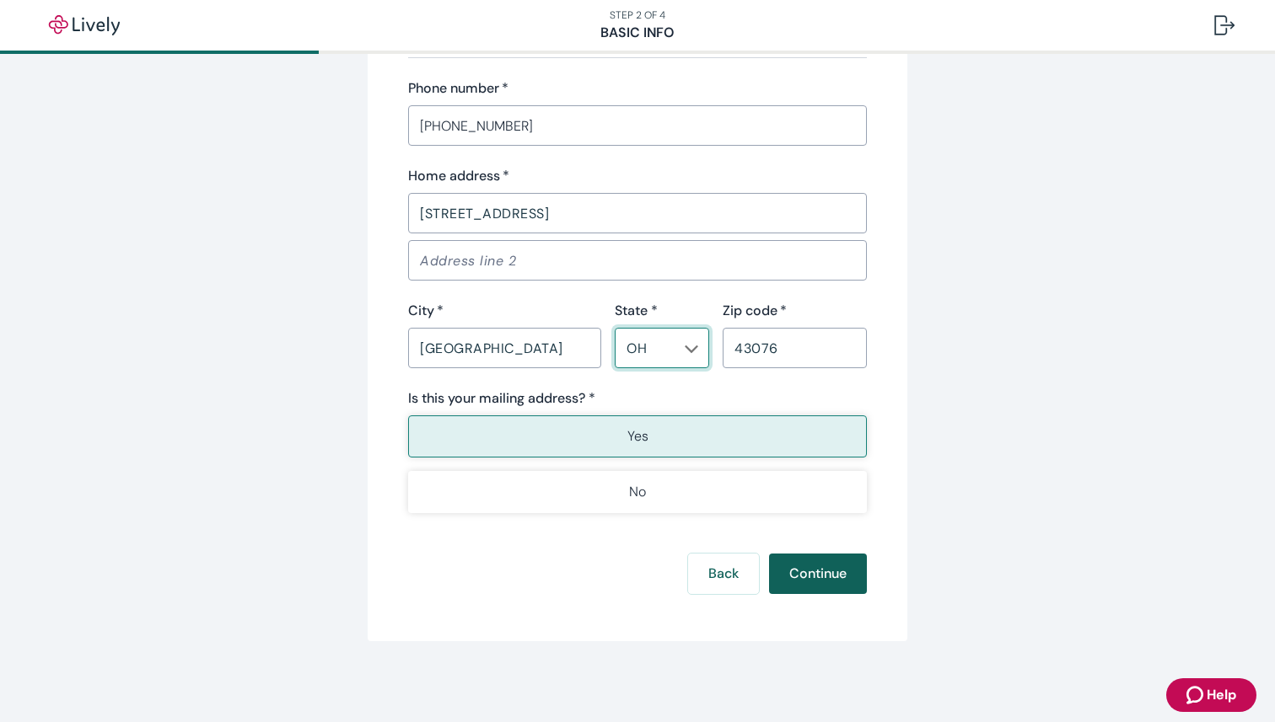
type input "OH"
click at [838, 588] on button "Continue" at bounding box center [818, 574] width 98 height 40
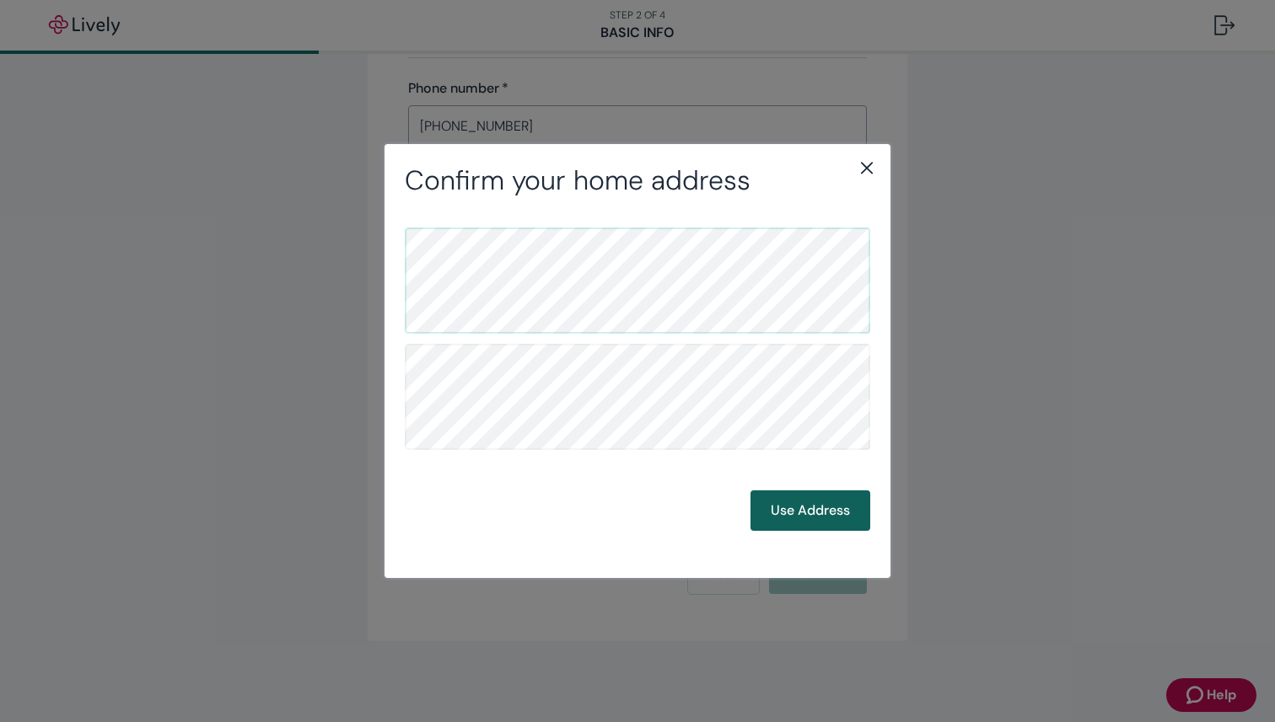
click at [788, 510] on button "Use Address" at bounding box center [810, 511] width 120 height 40
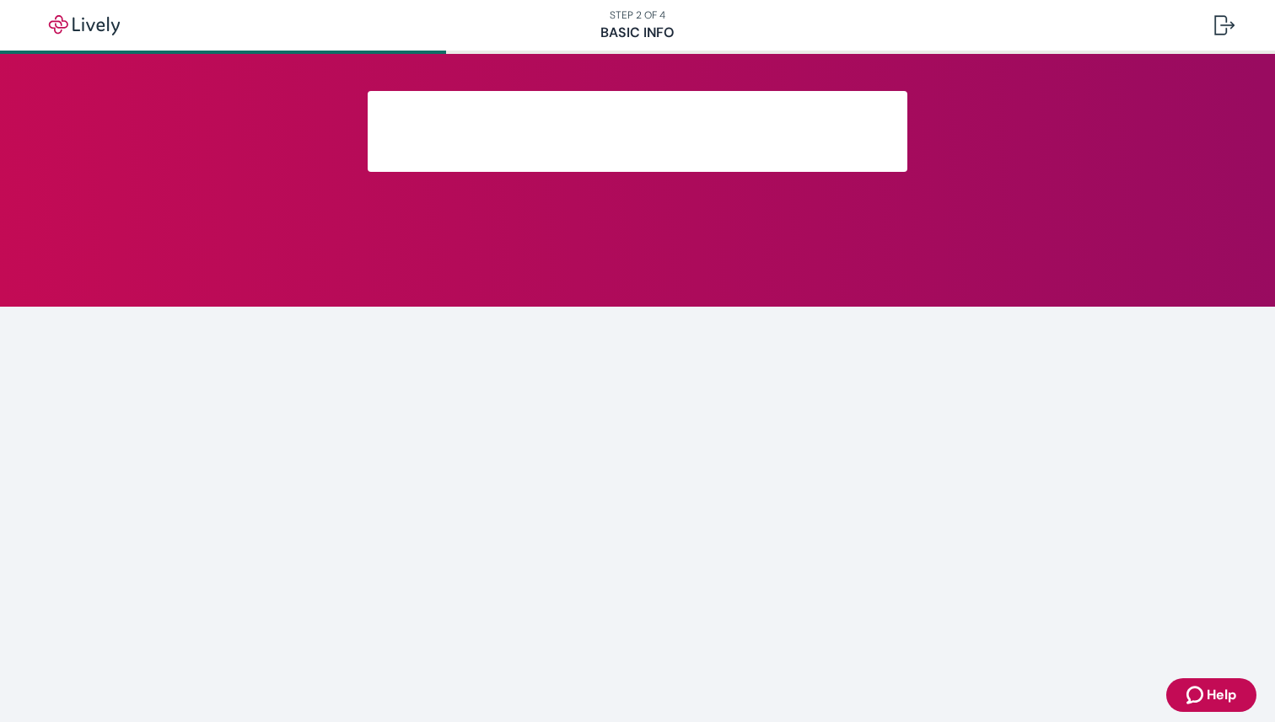
scroll to position [234, 0]
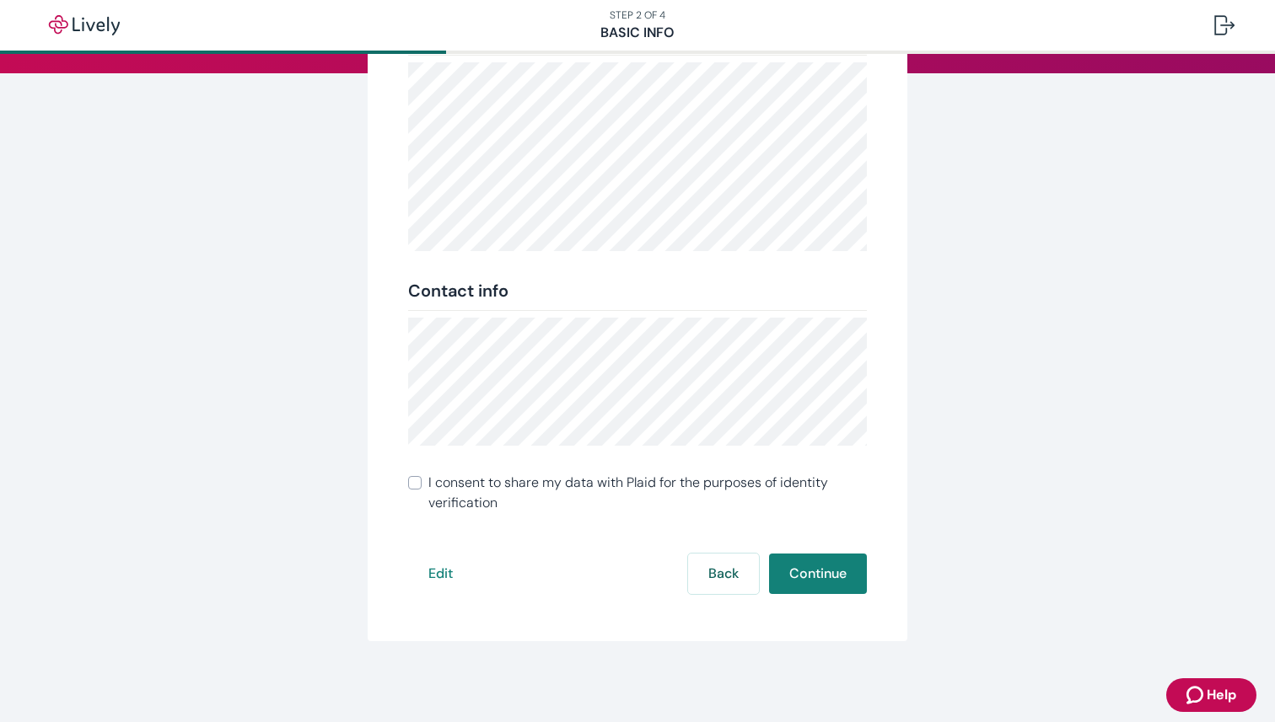
click at [413, 486] on input "I consent to share my data with Plaid for the purposes of identity verification" at bounding box center [414, 482] width 13 height 13
checkbox input "true"
click at [804, 560] on button "Continue" at bounding box center [818, 574] width 98 height 40
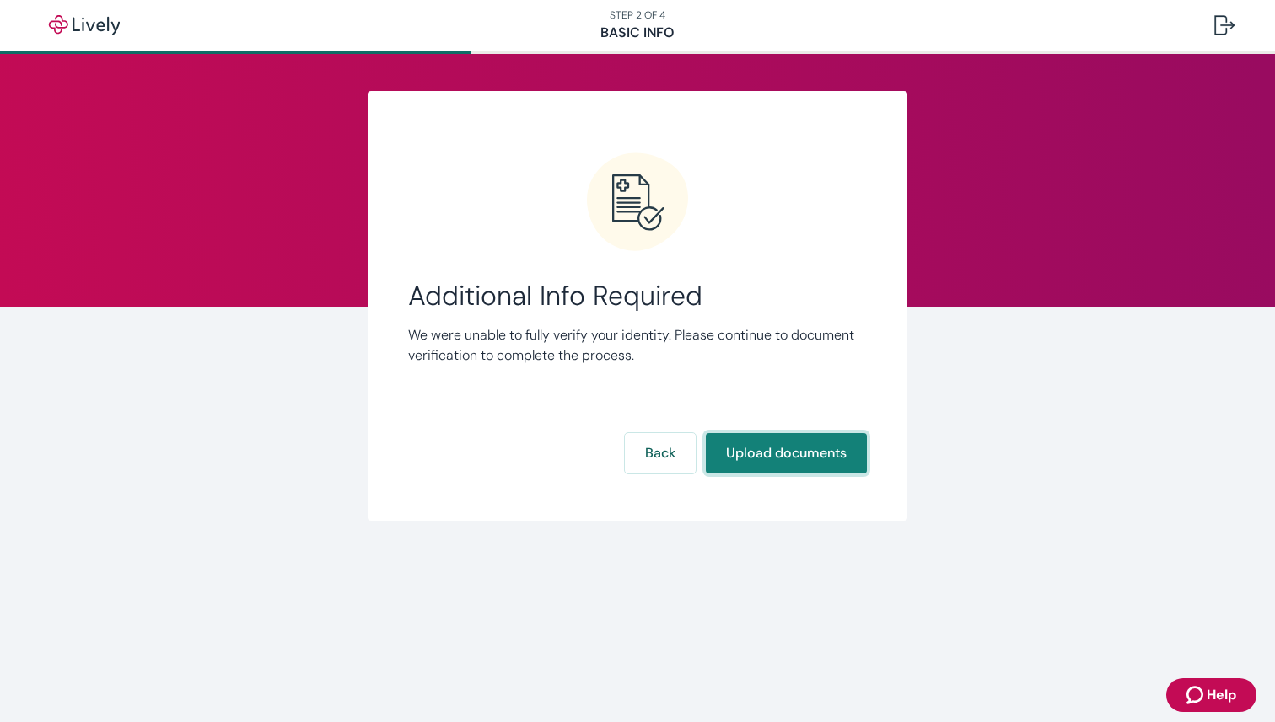
click at [835, 443] on button "Upload documents" at bounding box center [786, 453] width 161 height 40
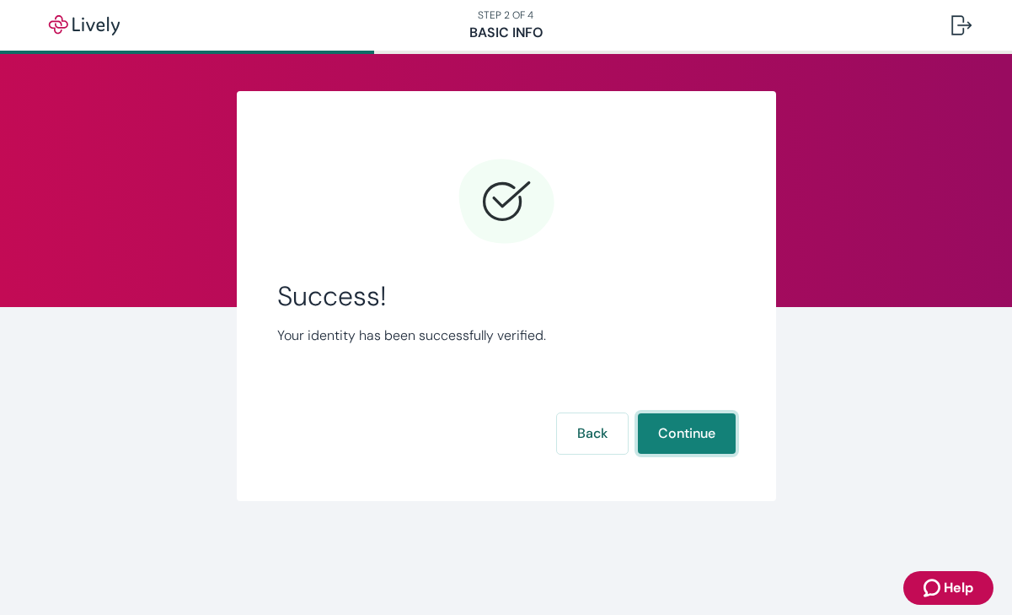
click at [702, 434] on button "Continue" at bounding box center [687, 433] width 98 height 40
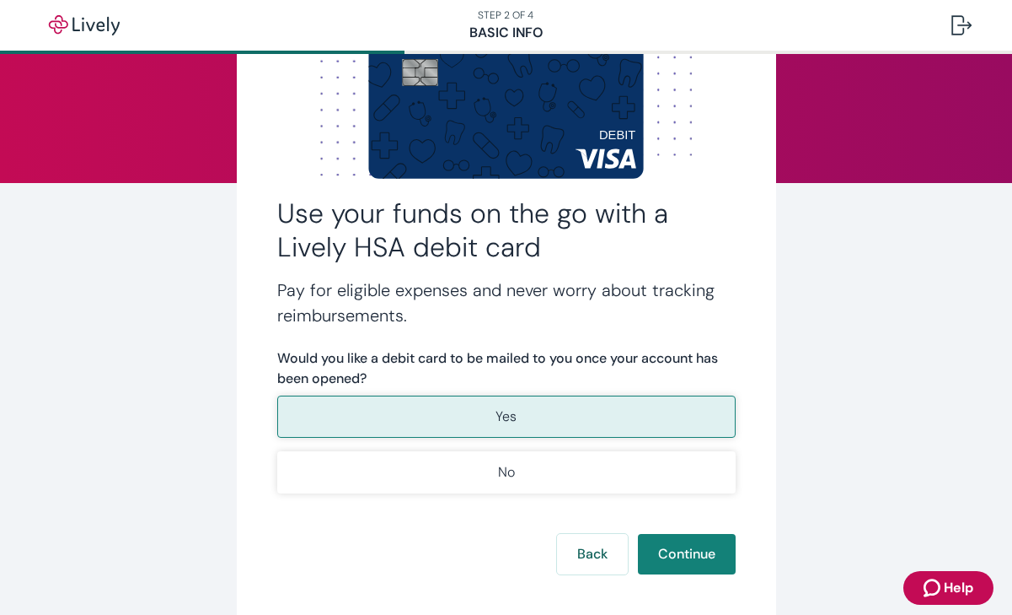
scroll to position [126, 0]
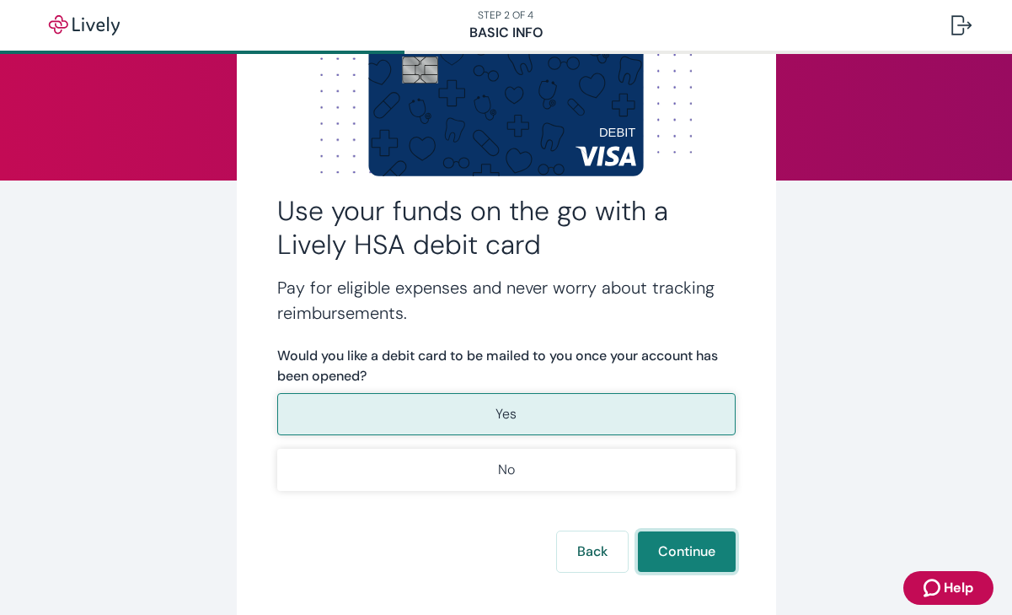
click at [706, 536] on button "Continue" at bounding box center [687, 551] width 98 height 40
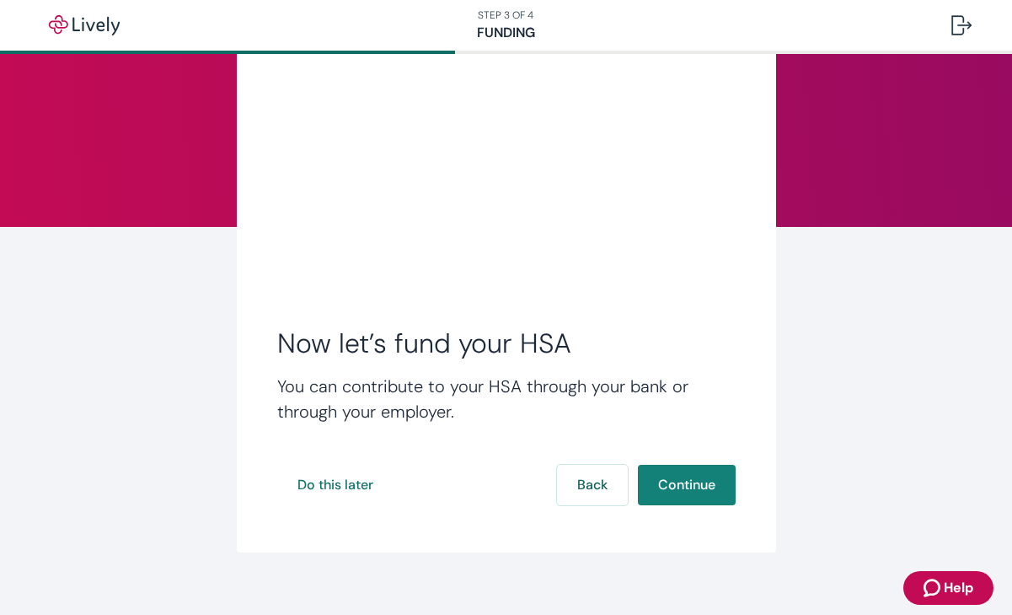
scroll to position [99, 0]
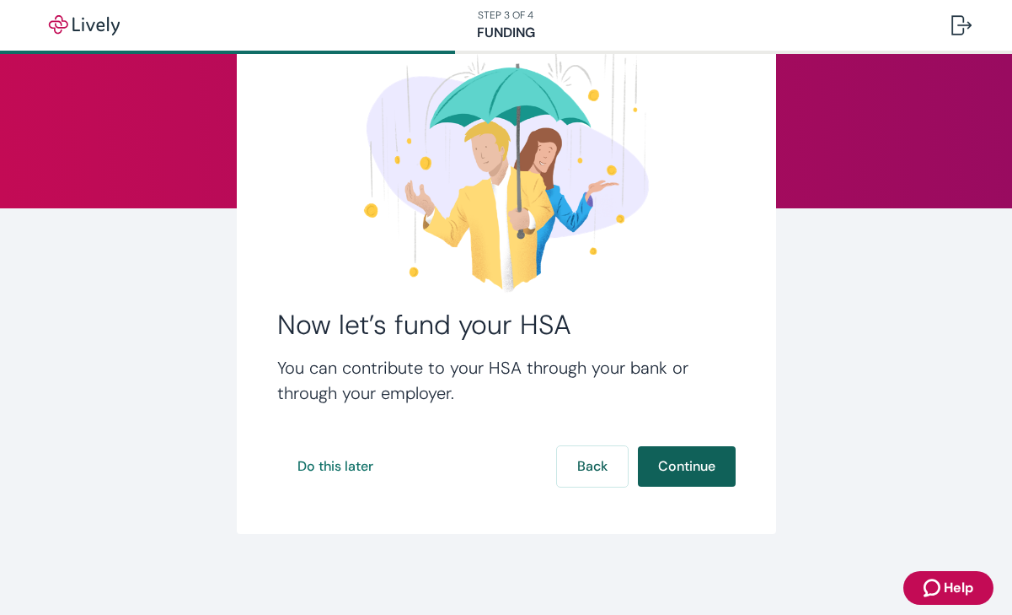
click at [702, 460] on button "Continue" at bounding box center [687, 466] width 98 height 40
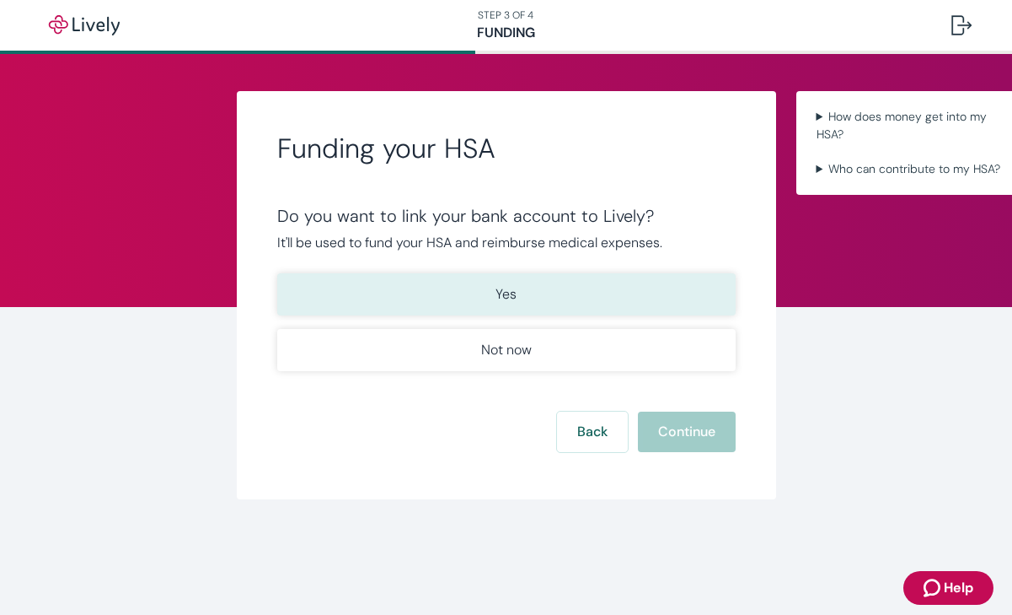
click at [528, 295] on button "Yes" at bounding box center [506, 294] width 459 height 42
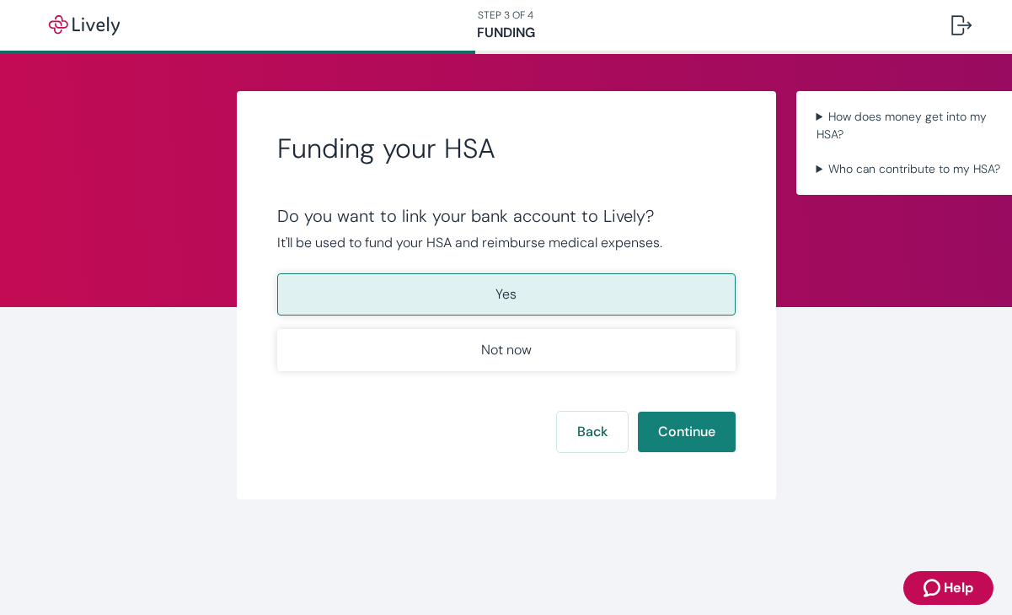
click at [520, 303] on button "Yes" at bounding box center [506, 294] width 459 height 42
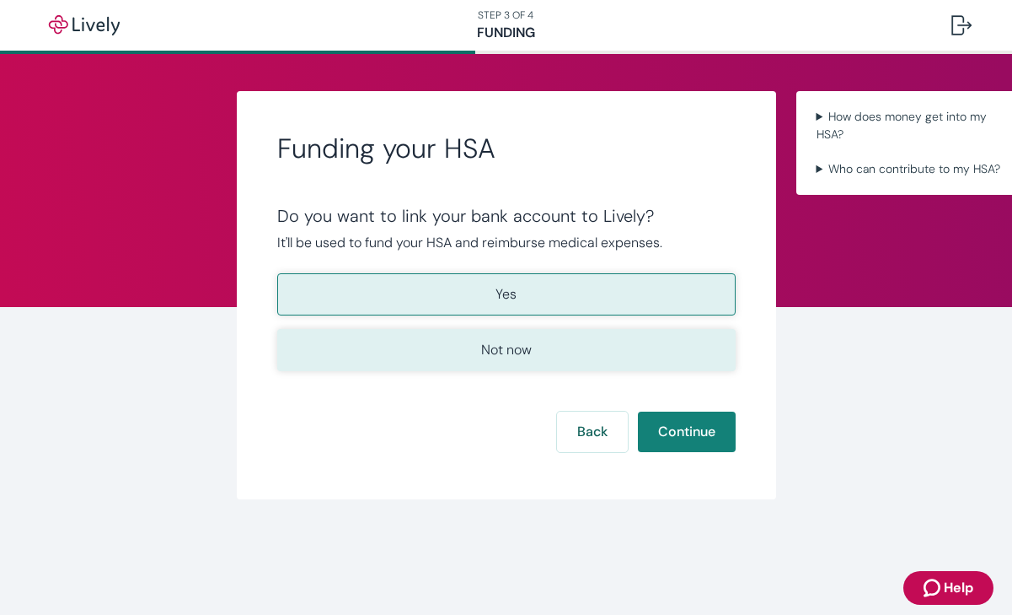
click at [537, 360] on button "Not now" at bounding box center [506, 350] width 459 height 42
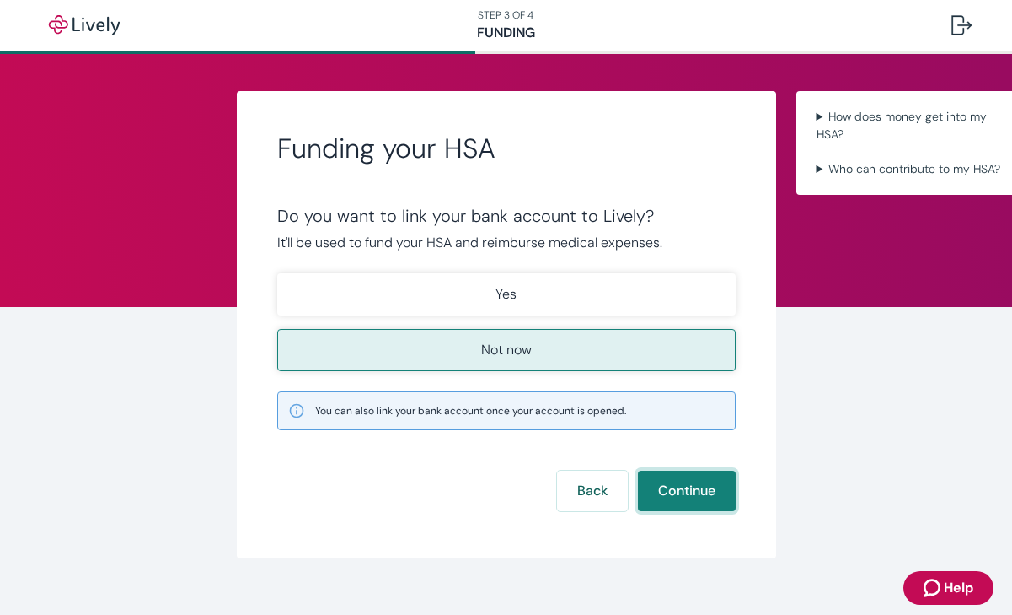
click at [703, 499] on button "Continue" at bounding box center [687, 490] width 98 height 40
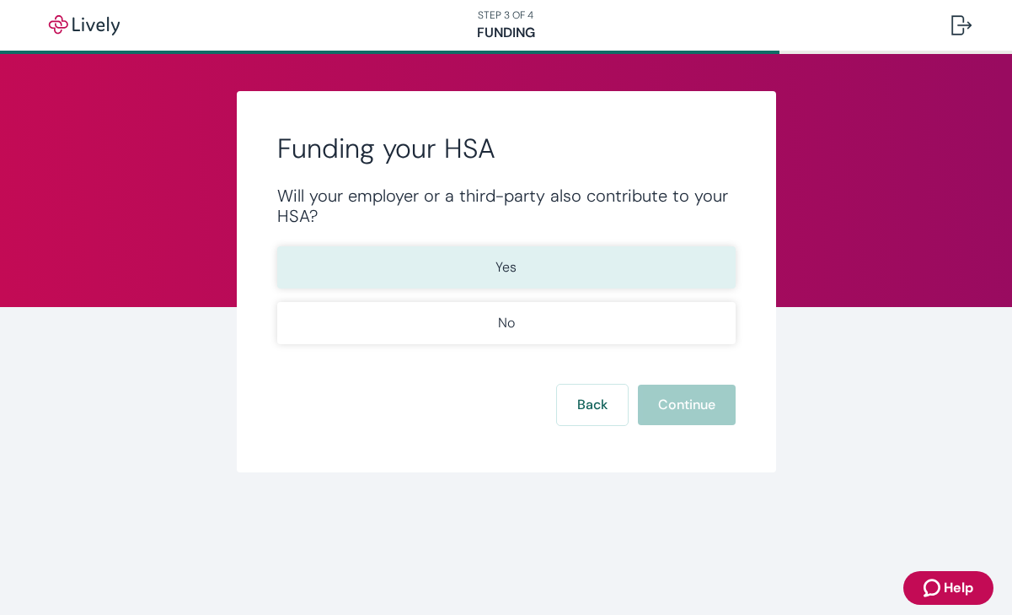
click at [500, 275] on p "Yes" at bounding box center [506, 267] width 21 height 20
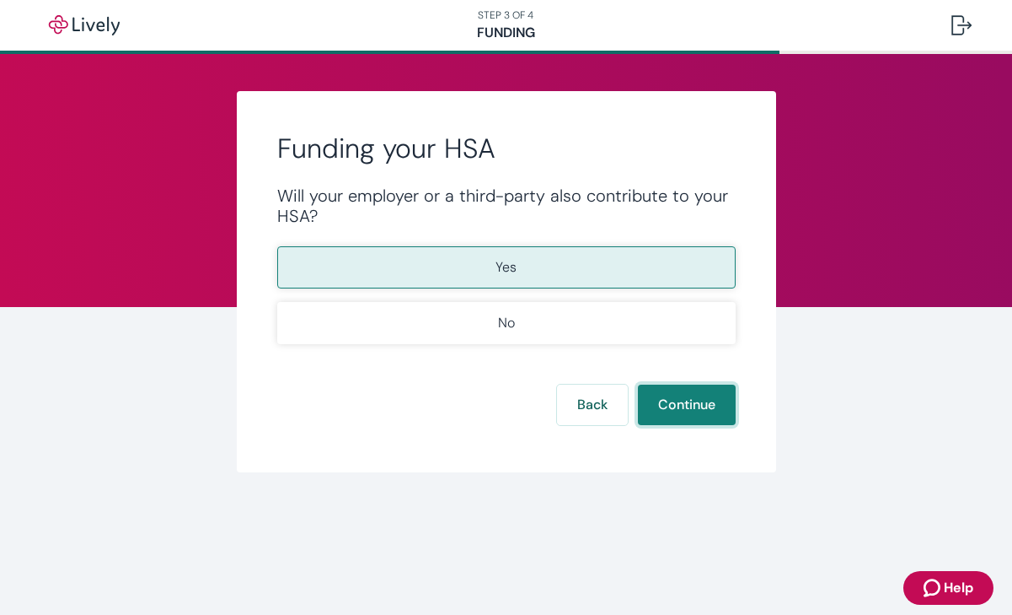
click at [681, 406] on button "Continue" at bounding box center [687, 404] width 98 height 40
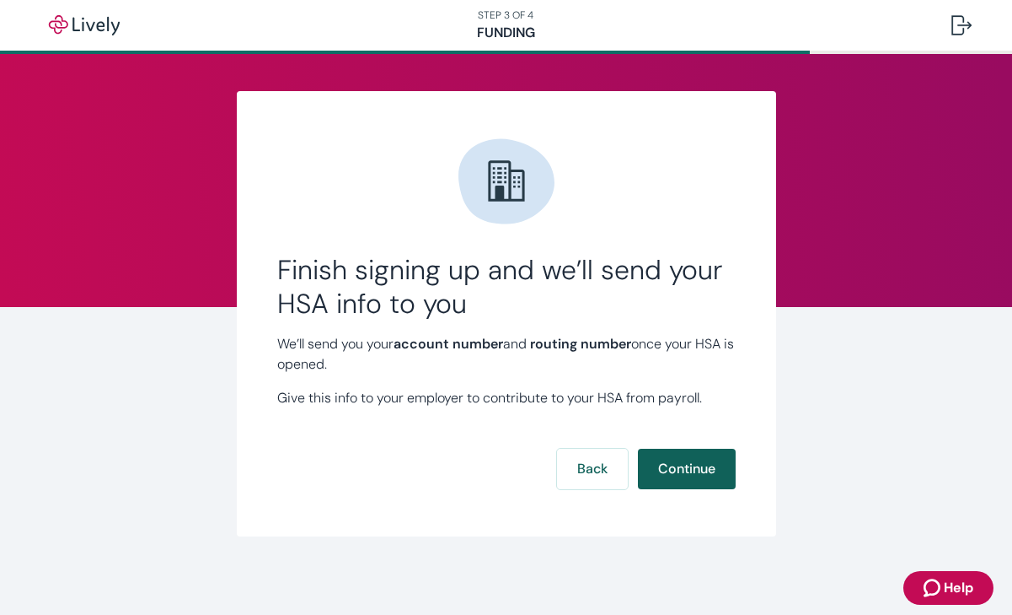
click at [713, 470] on button "Continue" at bounding box center [687, 468] width 98 height 40
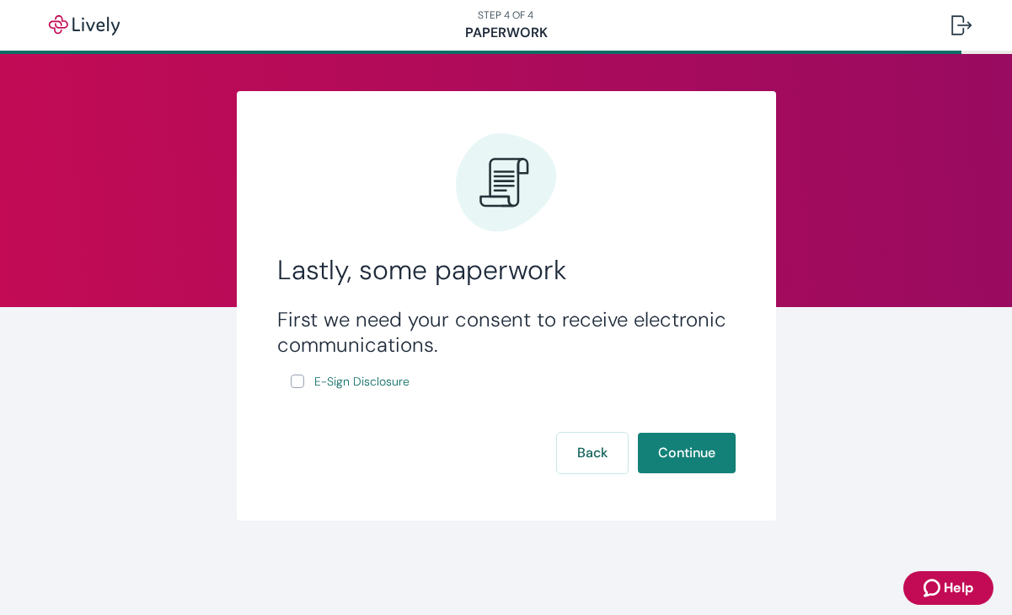
click at [292, 387] on input "E-Sign Disclosure" at bounding box center [297, 380] width 13 height 13
checkbox input "true"
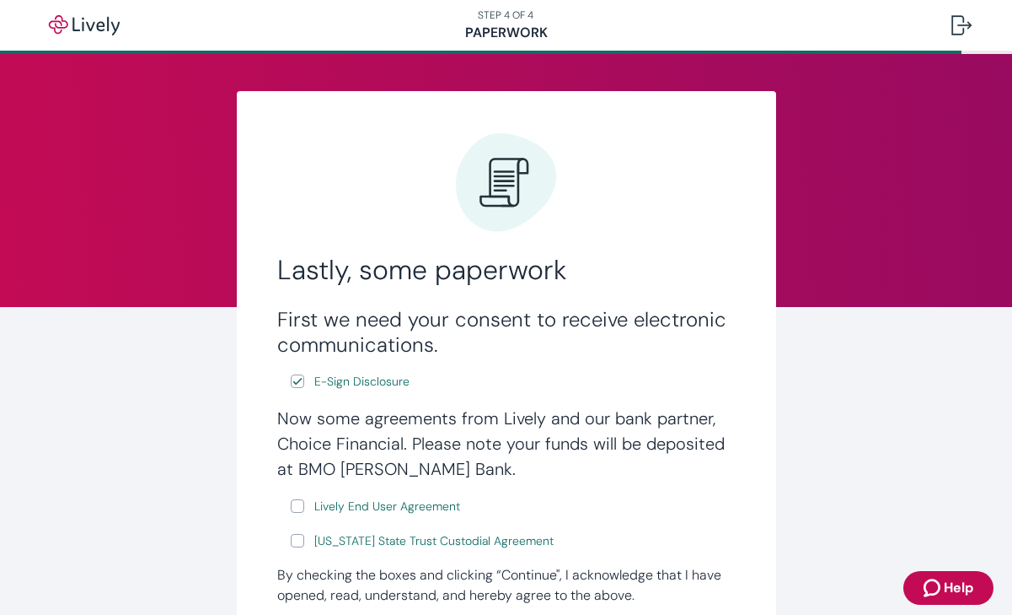
click at [299, 510] on input "Lively End User Agreement" at bounding box center [297, 505] width 13 height 13
checkbox input "true"
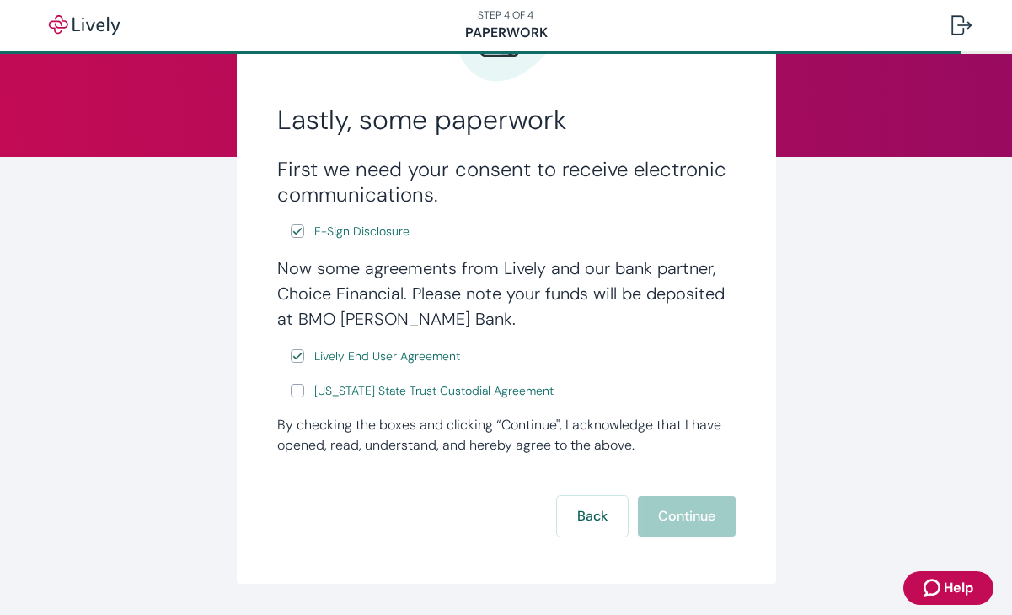
scroll to position [157, 0]
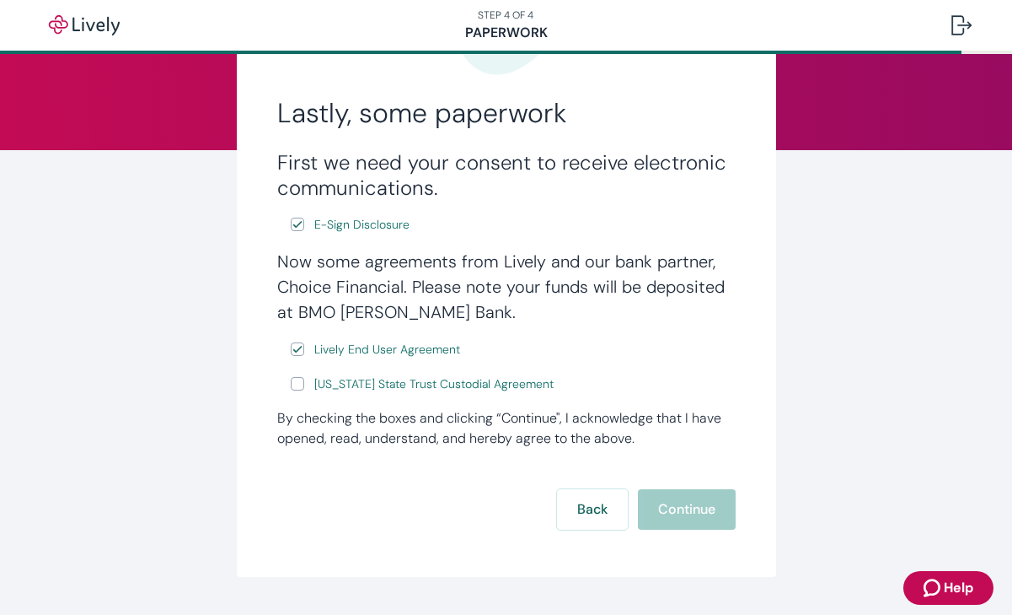
click at [297, 385] on input "Wyoming State Trust Custodial Agreement" at bounding box center [297, 383] width 13 height 13
checkbox input "true"
click at [680, 501] on button "Continue" at bounding box center [687, 509] width 98 height 40
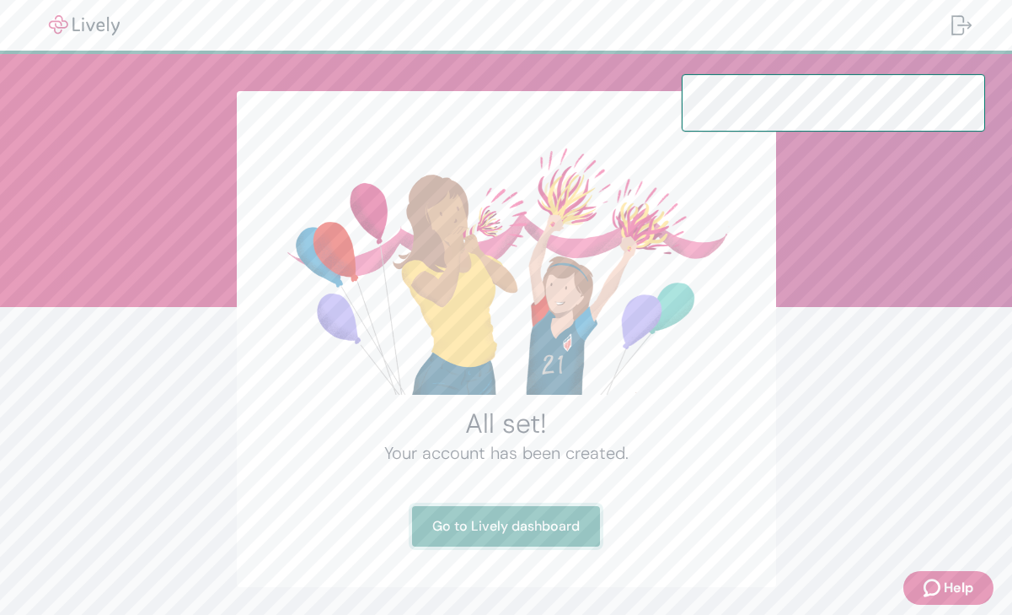
click at [554, 523] on link "Go to Lively dashboard" at bounding box center [506, 526] width 188 height 40
